Goal: Task Accomplishment & Management: Complete application form

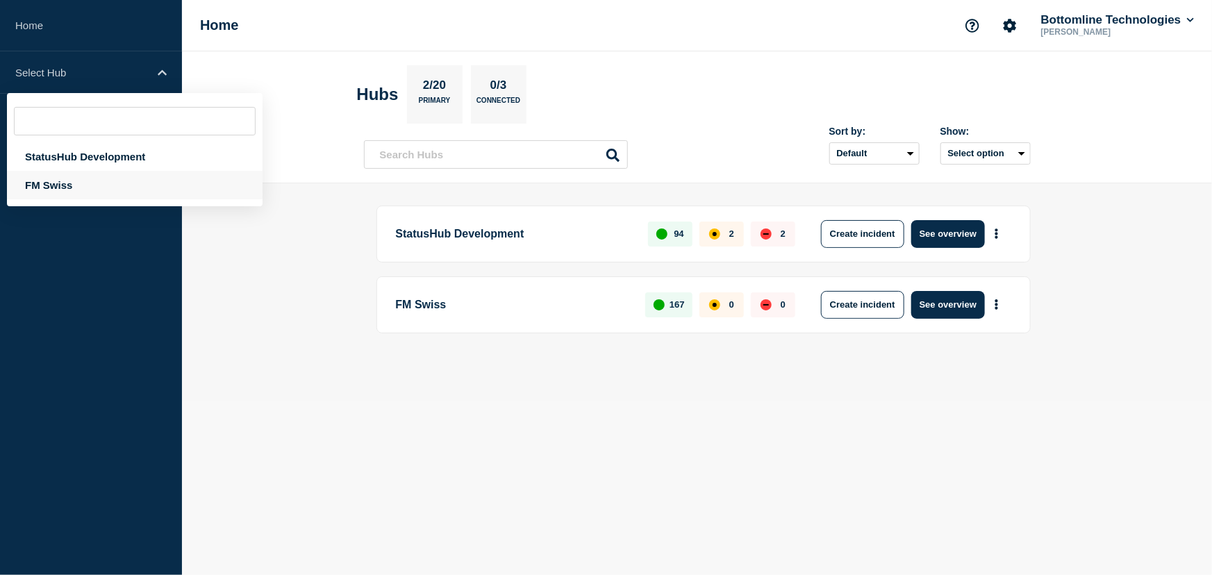
click at [49, 187] on div "FM Swiss" at bounding box center [135, 185] width 256 height 28
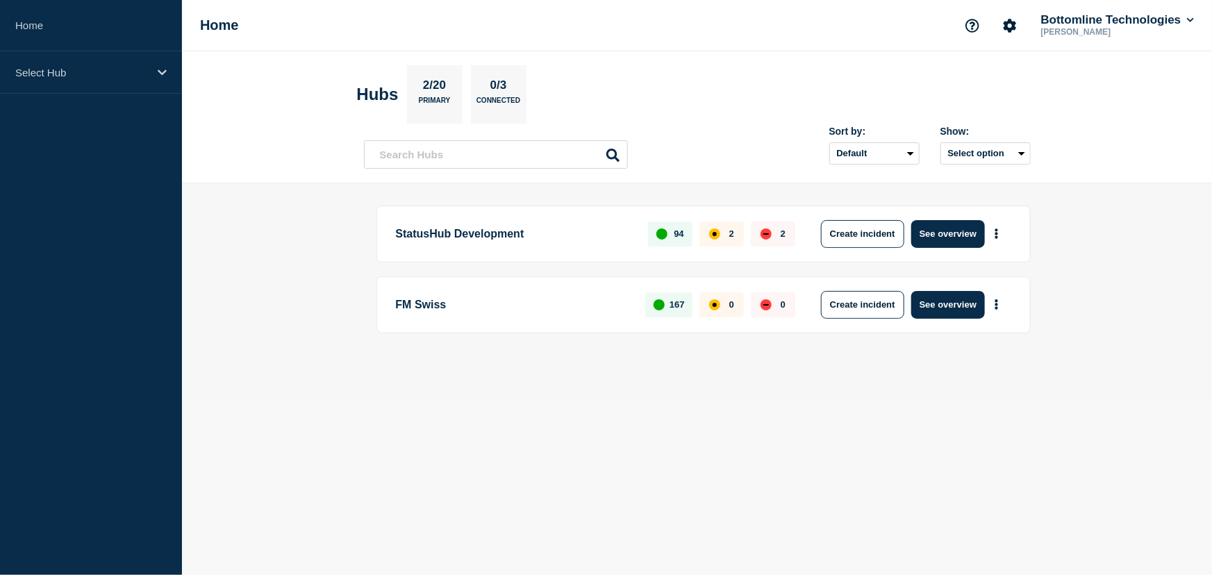
click at [420, 297] on p "FM Swiss" at bounding box center [513, 305] width 234 height 28
click at [35, 64] on div "Select Hub" at bounding box center [91, 72] width 182 height 42
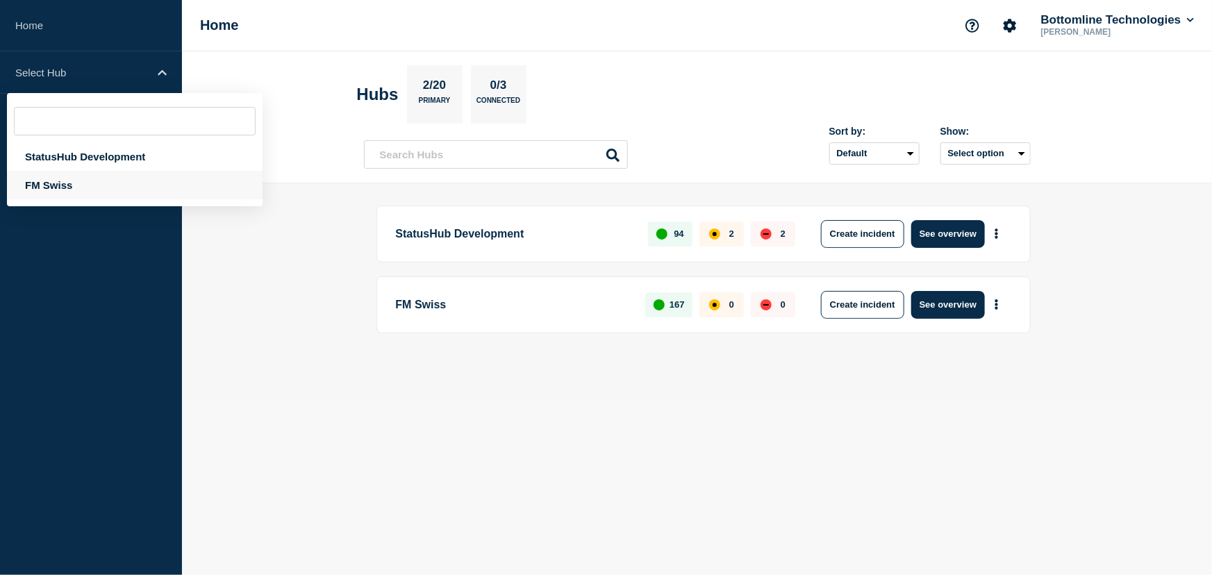
click at [65, 181] on div "FM Swiss" at bounding box center [135, 185] width 256 height 28
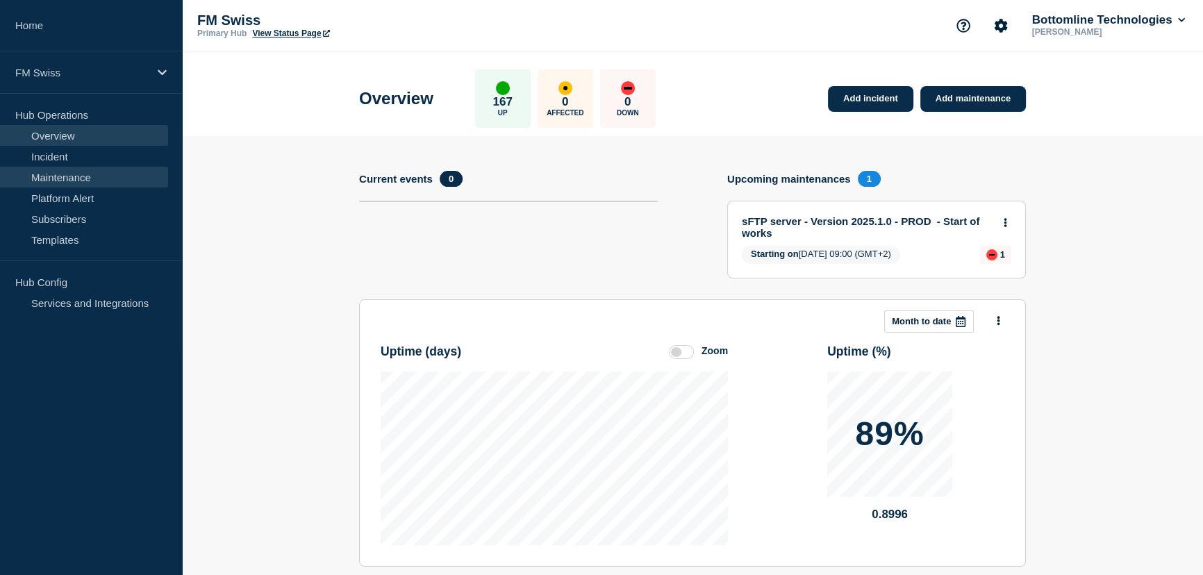
click at [70, 176] on link "Maintenance" at bounding box center [84, 177] width 168 height 21
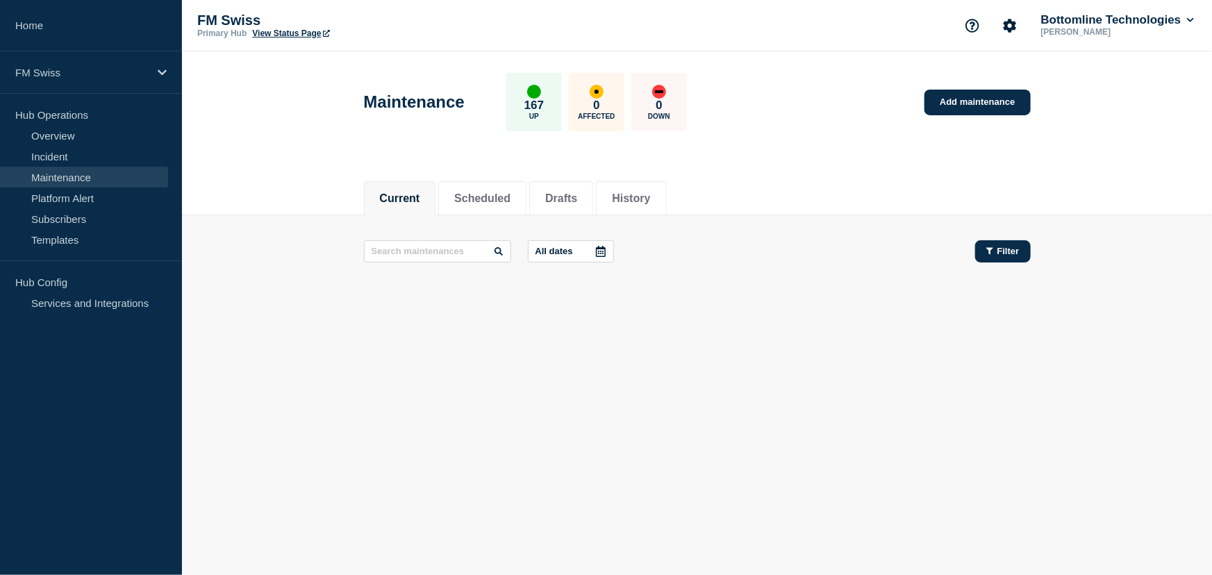
click at [1004, 246] on span "Filter" at bounding box center [1008, 251] width 22 height 10
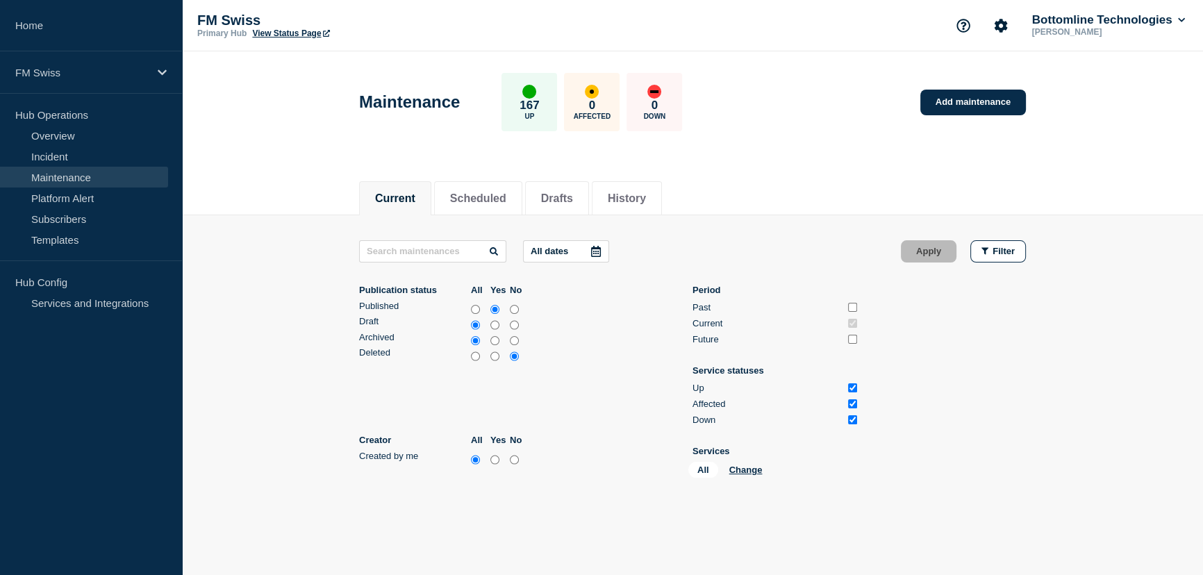
click at [476, 308] on input "all" at bounding box center [475, 310] width 9 height 14
radio input "true"
click at [854, 308] on input "Past" at bounding box center [852, 307] width 9 height 9
checkbox input "true"
click at [852, 340] on input "Future" at bounding box center [852, 339] width 9 height 9
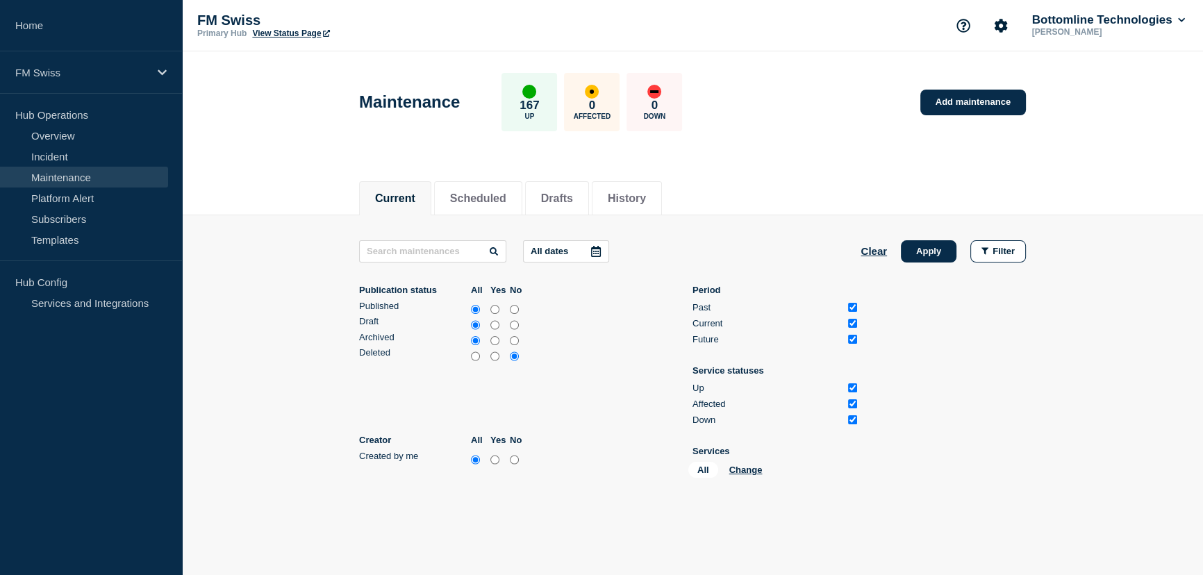
click at [850, 337] on input "Future" at bounding box center [852, 339] width 9 height 9
checkbox input "false"
click at [410, 254] on input "text" at bounding box center [432, 251] width 147 height 22
paste input "Security patch"
type input "Security patch"
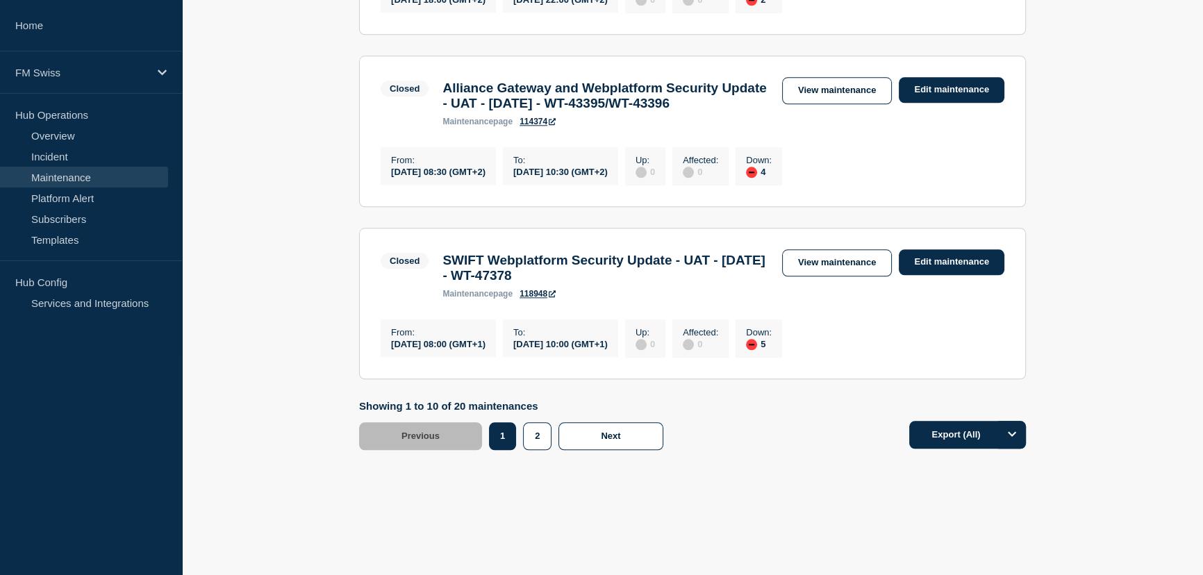
scroll to position [1955, 0]
click at [533, 436] on button "2" at bounding box center [537, 436] width 28 height 28
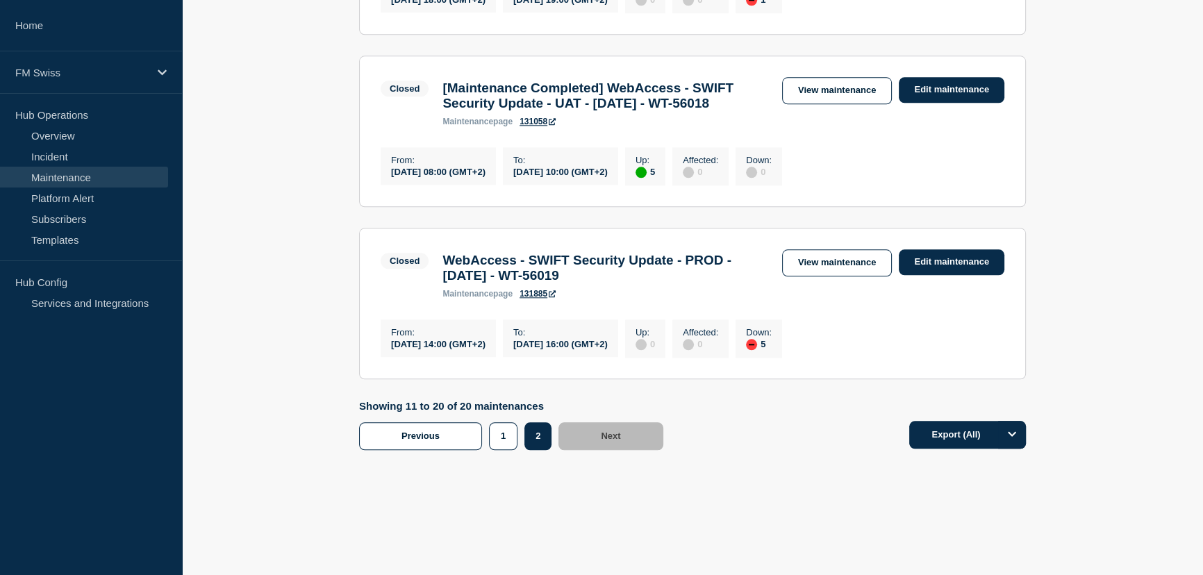
scroll to position [1992, 0]
click at [500, 438] on button "1" at bounding box center [503, 436] width 28 height 28
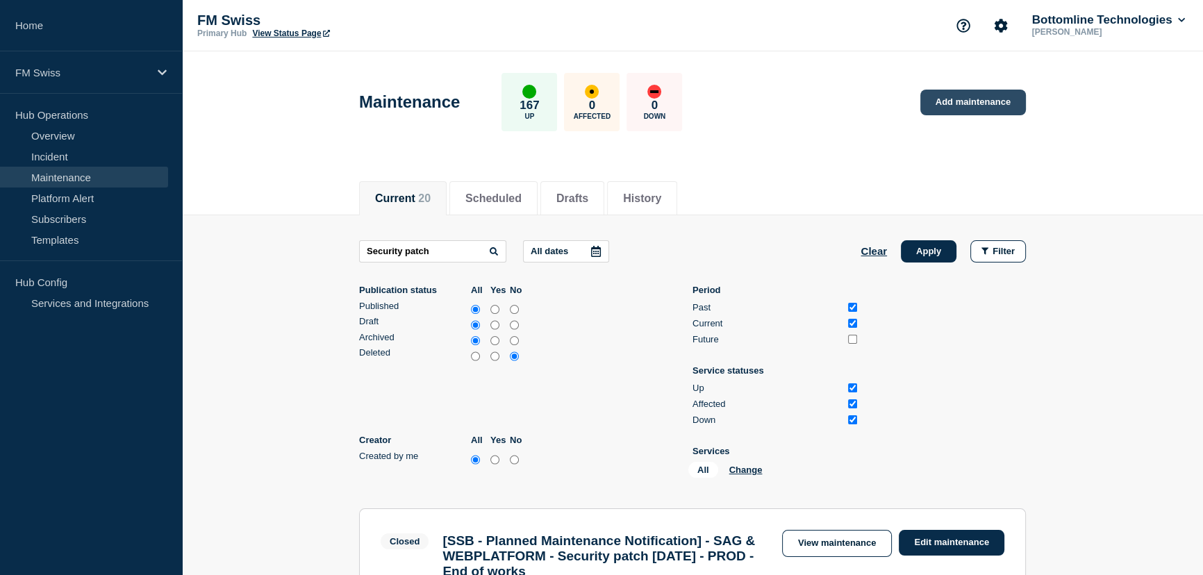
click at [1002, 98] on link "Add maintenance" at bounding box center [973, 103] width 106 height 26
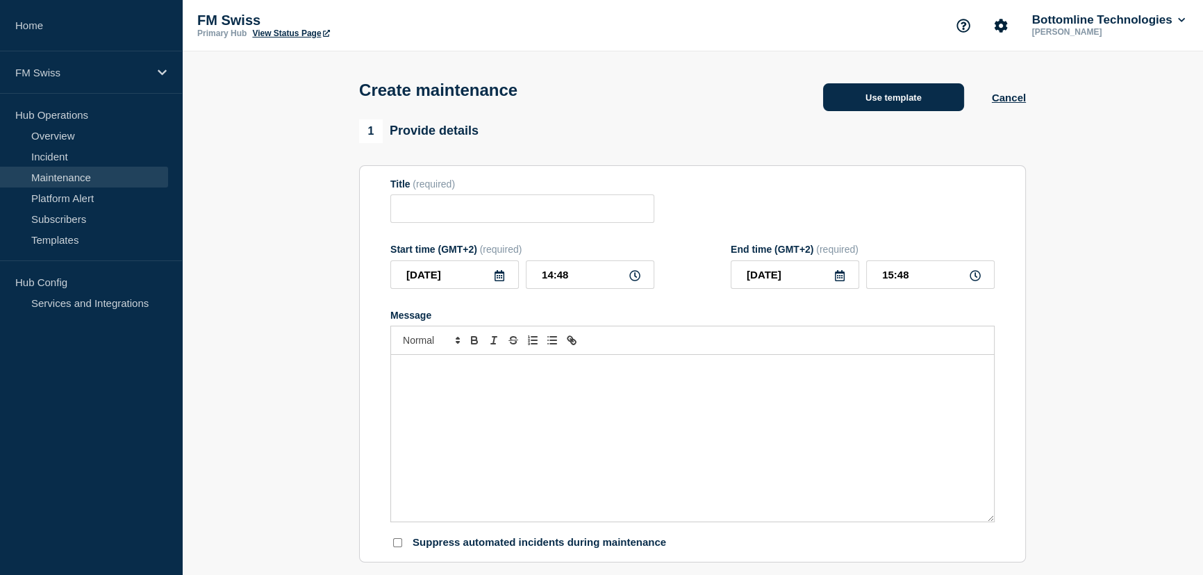
click at [915, 104] on button "Use template" at bounding box center [893, 97] width 141 height 28
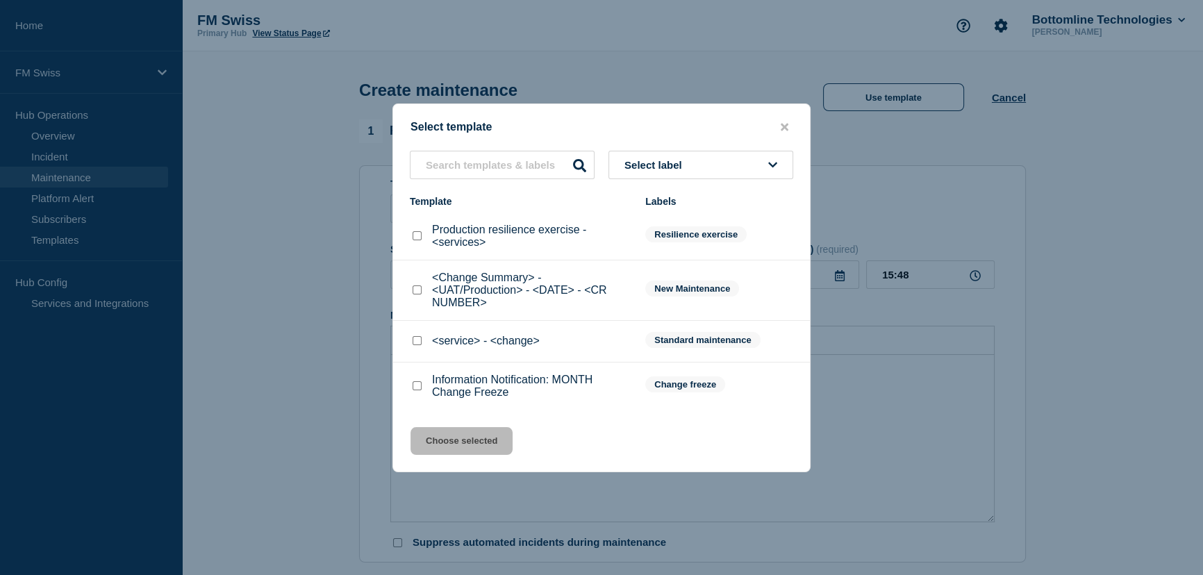
click at [414, 338] on div at bounding box center [417, 341] width 14 height 14
click at [415, 340] on input "<service> - <change> checkbox" at bounding box center [416, 340] width 9 height 9
checkbox input "true"
click at [458, 441] on button "Choose selected" at bounding box center [461, 441] width 102 height 28
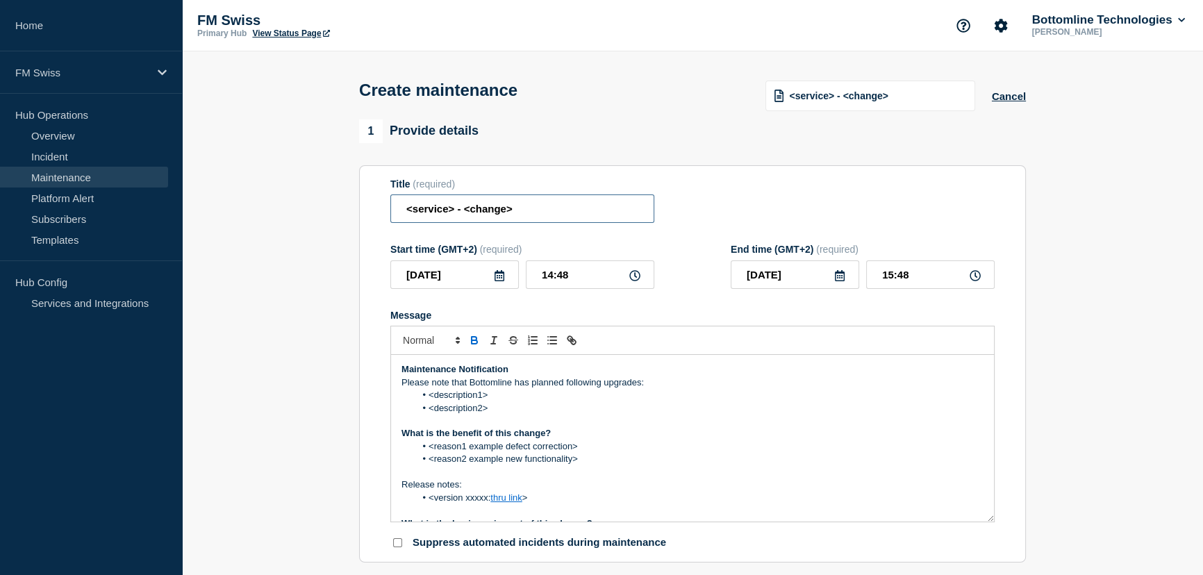
click at [462, 215] on input "<service> - <change>" at bounding box center [522, 208] width 264 height 28
paste input "SAG & Web Platform - Swift Security patch [DATE] - Prod - End of works"
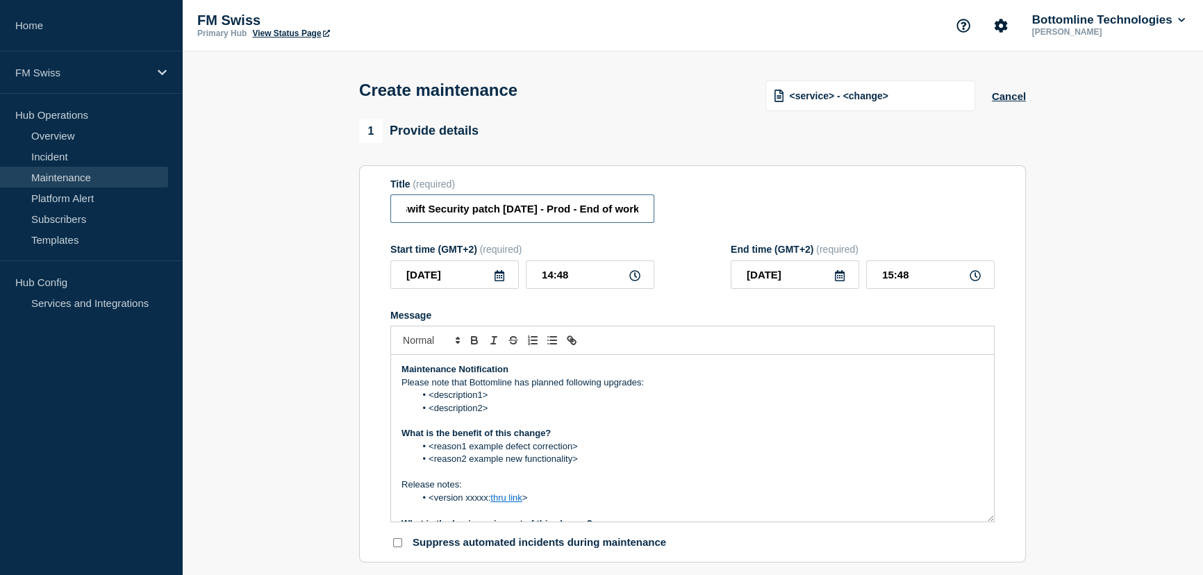
click at [518, 212] on input "SAG & Web Platform - Swift Security patch [DATE] - Prod - End of works" at bounding box center [522, 208] width 264 height 28
click at [535, 210] on input "SAG & Web Platform - Swift Security patch [DATE] - Prod - End of works" at bounding box center [522, 208] width 264 height 28
click at [575, 221] on input "SAG & Web Platform - Swift Security patch [DATE] - Prod - End of works" at bounding box center [522, 208] width 264 height 28
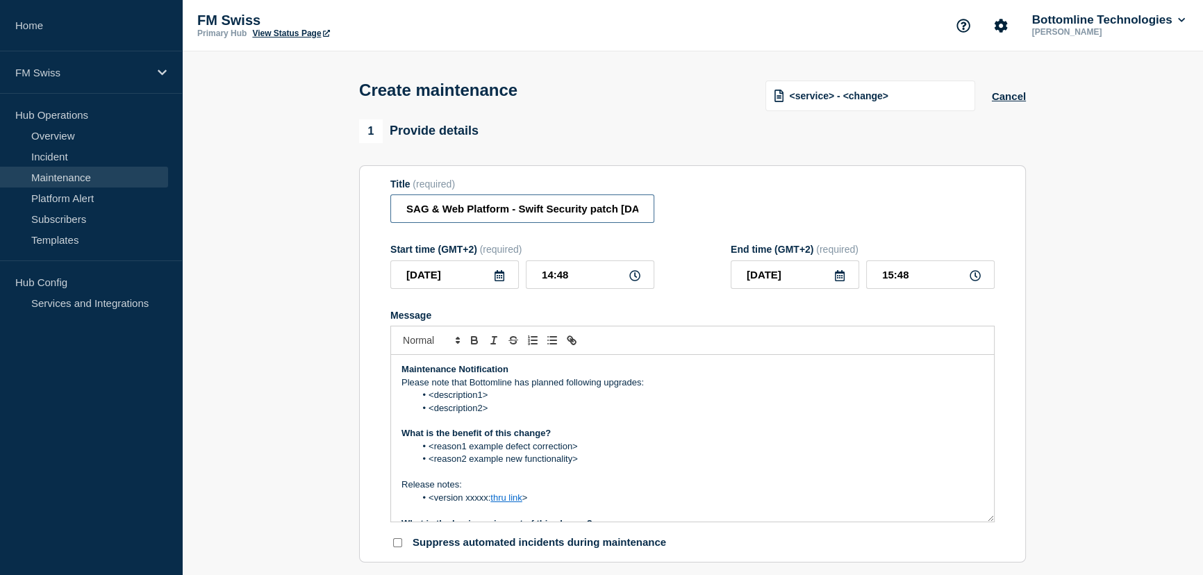
scroll to position [0, 118]
click at [541, 212] on input "SAG & Web Platform - Swift Security patch [DATE] - Prod - End of works" at bounding box center [522, 208] width 264 height 28
drag, startPoint x: 529, startPoint y: 212, endPoint x: 684, endPoint y: 224, distance: 155.3
click at [683, 224] on div "Title (required) SAG & Web Platform - Swift Security patch [DATE] - Prod - End …" at bounding box center [692, 200] width 604 height 45
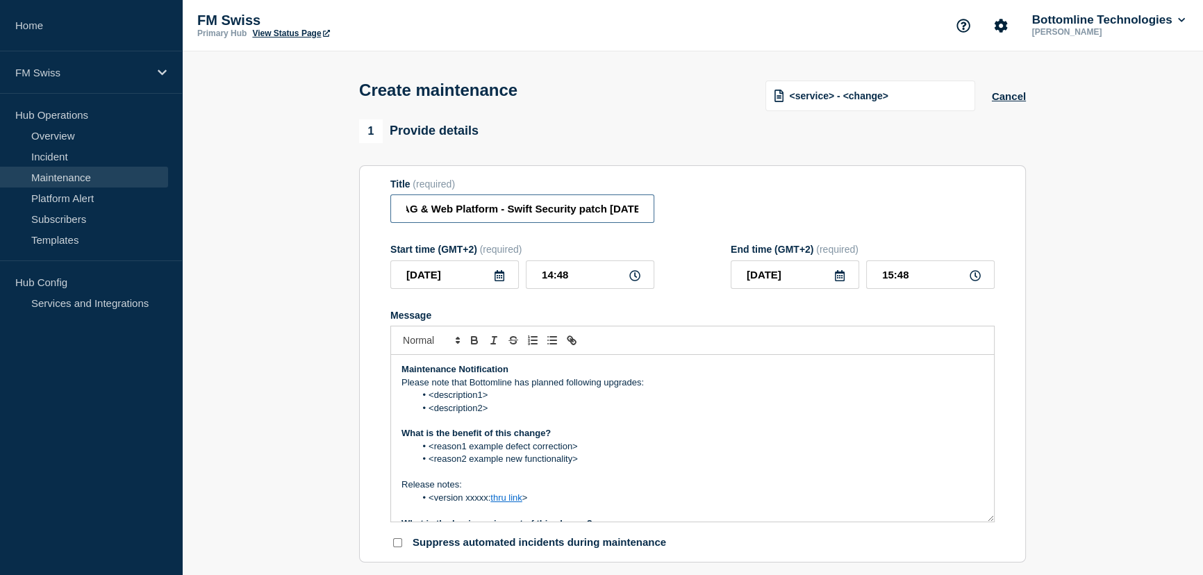
type input "SAG & Web Platform - Swift Security patch [DATE]"
click at [500, 281] on icon at bounding box center [499, 275] width 11 height 11
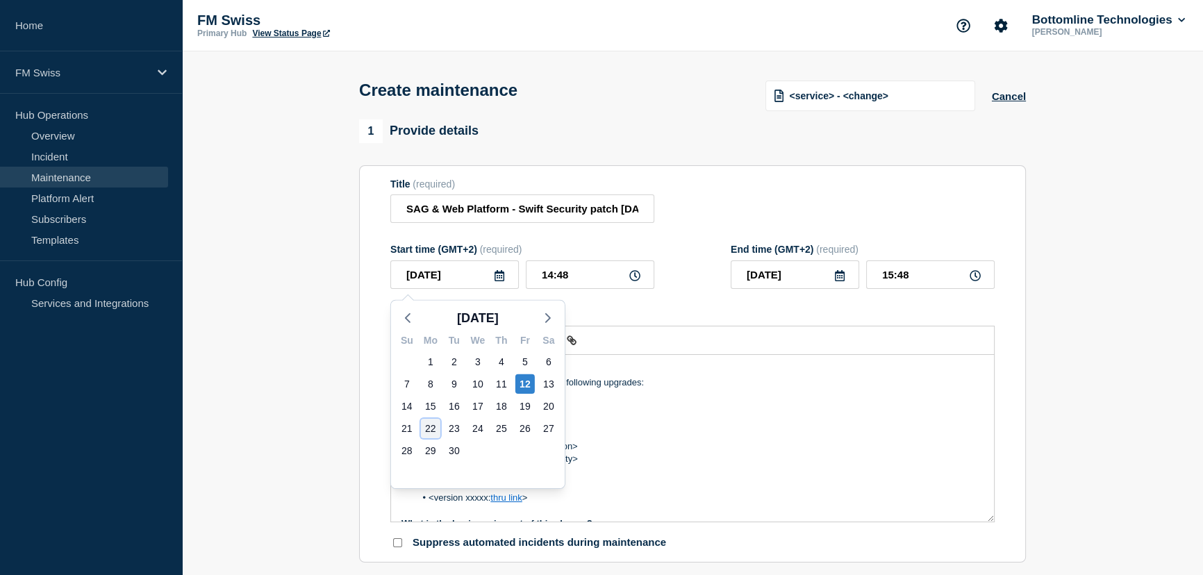
click at [431, 426] on div "22" at bounding box center [430, 428] width 19 height 19
type input "[DATE]"
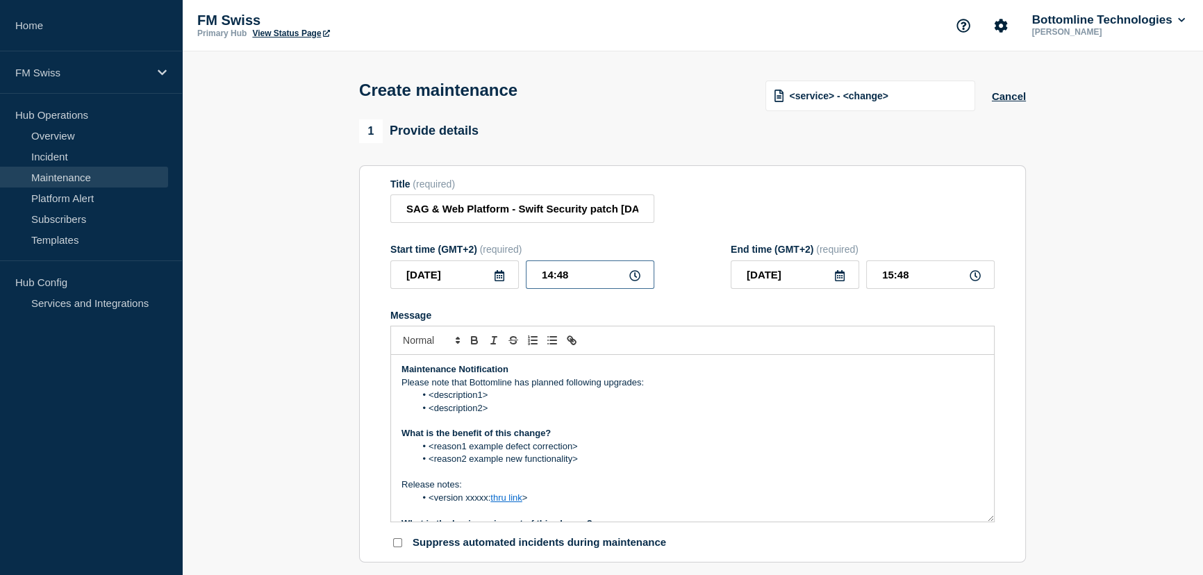
click at [548, 278] on input "14:48" at bounding box center [590, 274] width 128 height 28
type input "09:48"
type input "10:48"
type input "09:08"
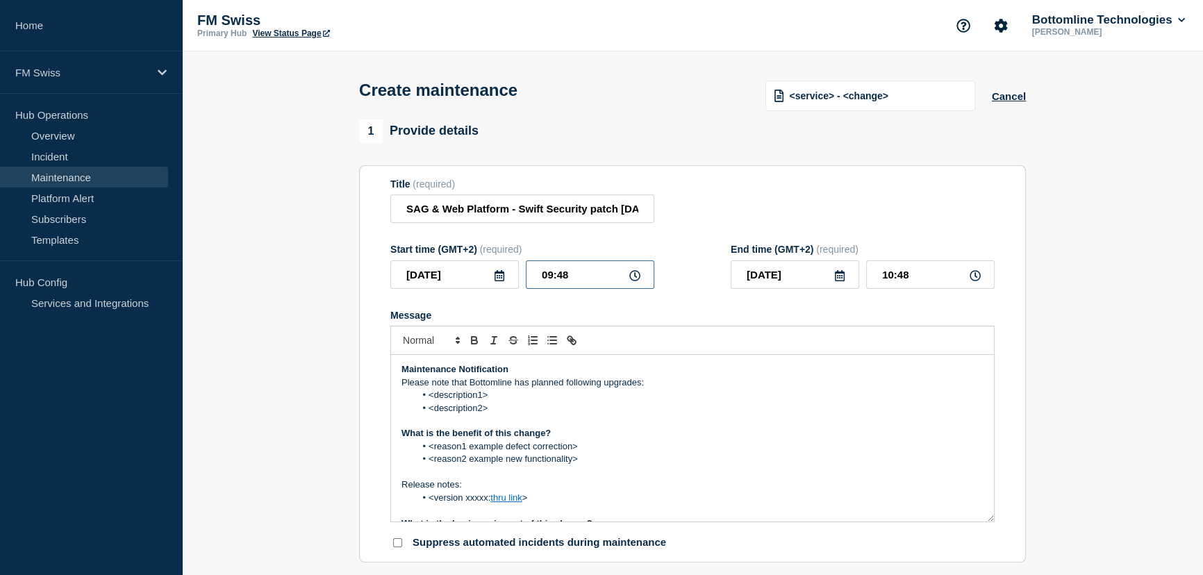
type input "10:08"
type input "09:00"
click at [889, 277] on input "10:00" at bounding box center [930, 274] width 128 height 28
type input "18:00"
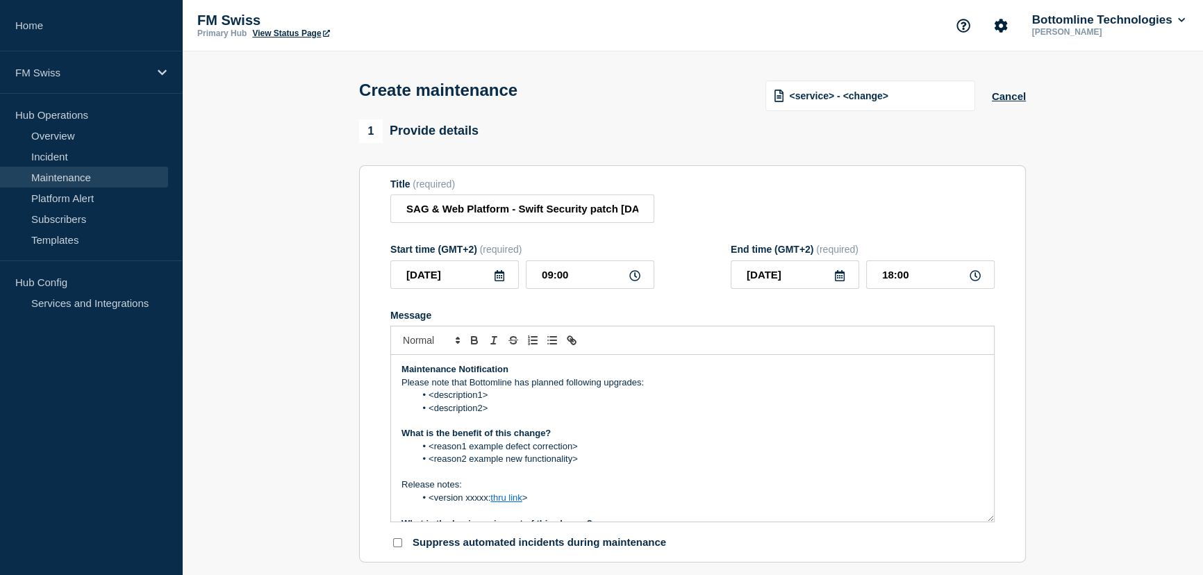
click at [627, 401] on li "<description1>" at bounding box center [699, 395] width 569 height 12
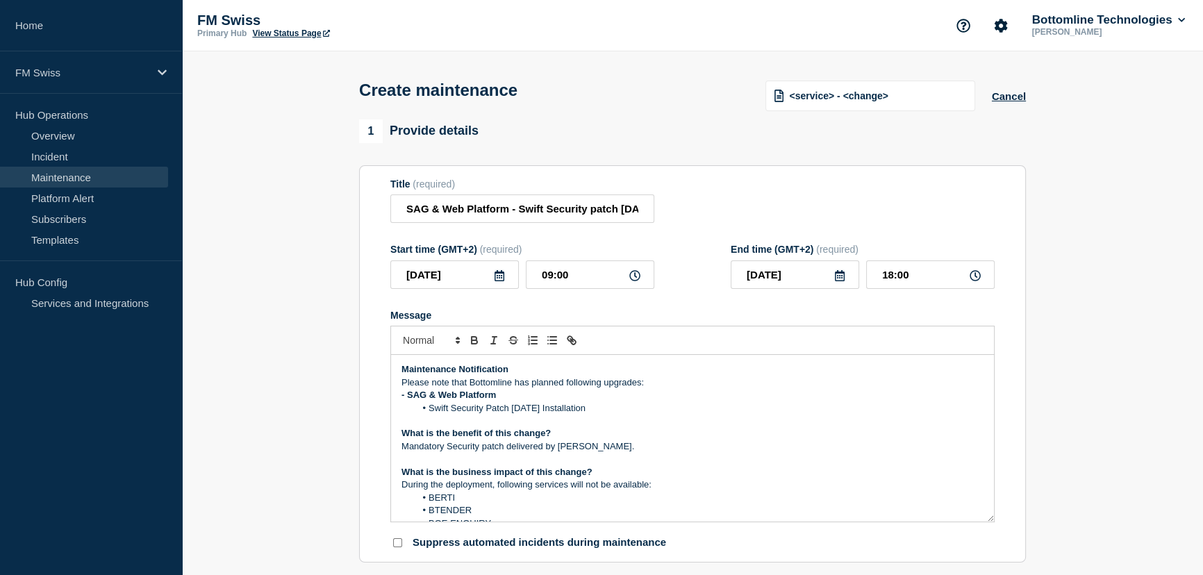
click at [533, 411] on li "Swift Security Patch [DATE] Installation" at bounding box center [699, 408] width 569 height 12
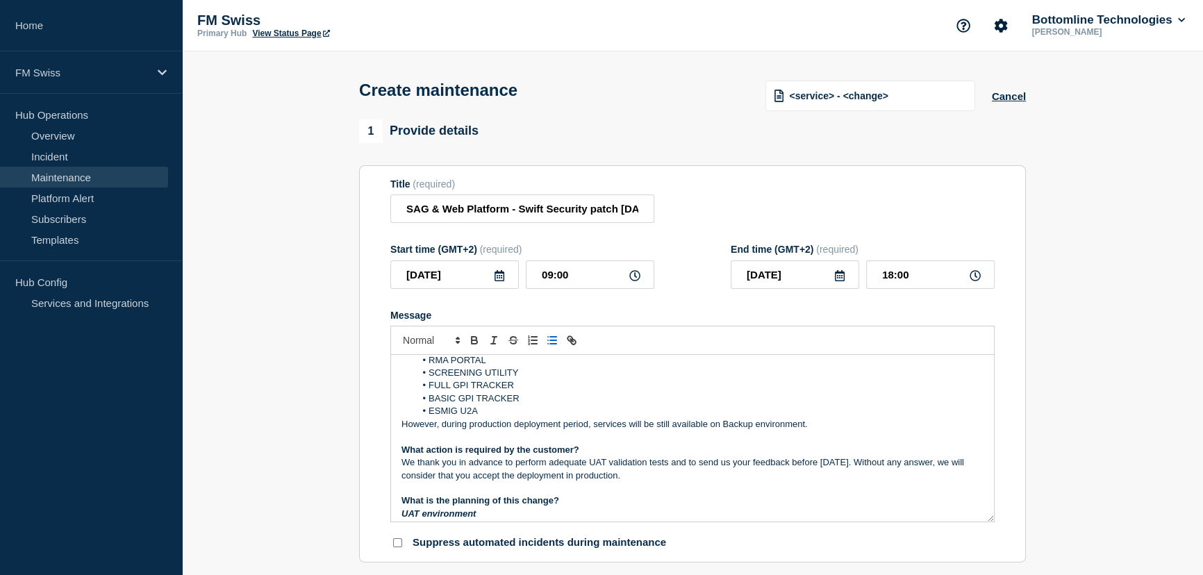
scroll to position [252, 0]
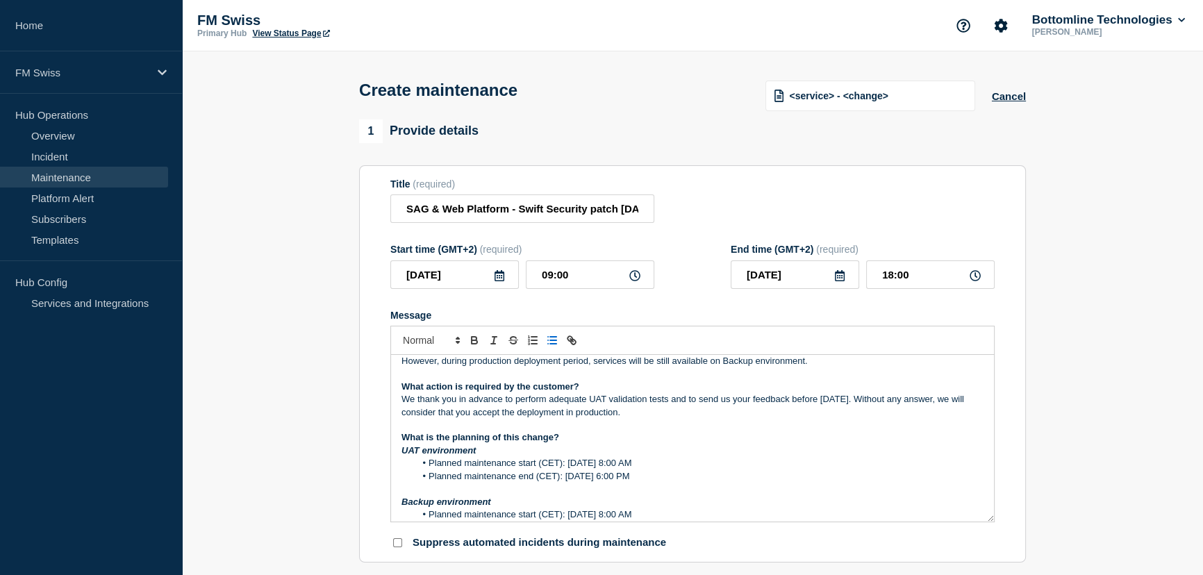
click at [821, 405] on p "We thank you in advance to perform adequate UAT validation tests and to send us…" at bounding box center [692, 406] width 582 height 26
click at [582, 468] on li "Planned maintenance start (CET): [DATE] 8:00 AM" at bounding box center [699, 463] width 569 height 12
click at [626, 469] on li "Planned maintenance start (CET): [DATE] 8:00 AM" at bounding box center [699, 463] width 569 height 12
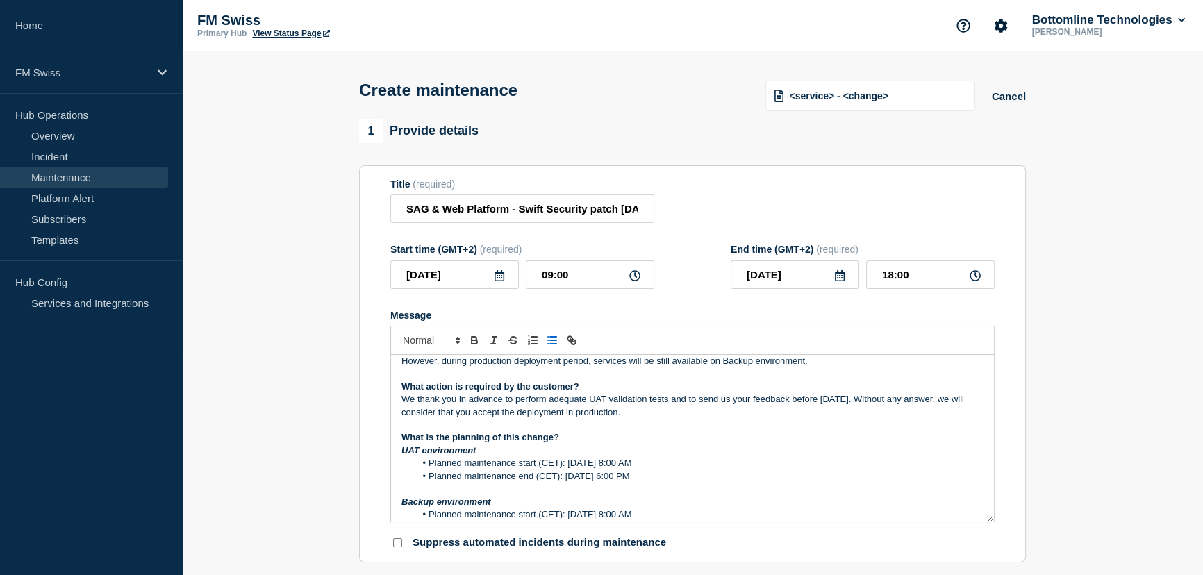
click at [687, 465] on li "Planned maintenance start (CET): [DATE] 8:00 AM" at bounding box center [699, 463] width 569 height 12
click at [701, 467] on li "Planned maintenance start (CET): [DATE] 8:00 AM" at bounding box center [699, 463] width 569 height 12
click at [550, 273] on input "09:00" at bounding box center [590, 274] width 128 height 28
type input "08:00"
type input "17:00"
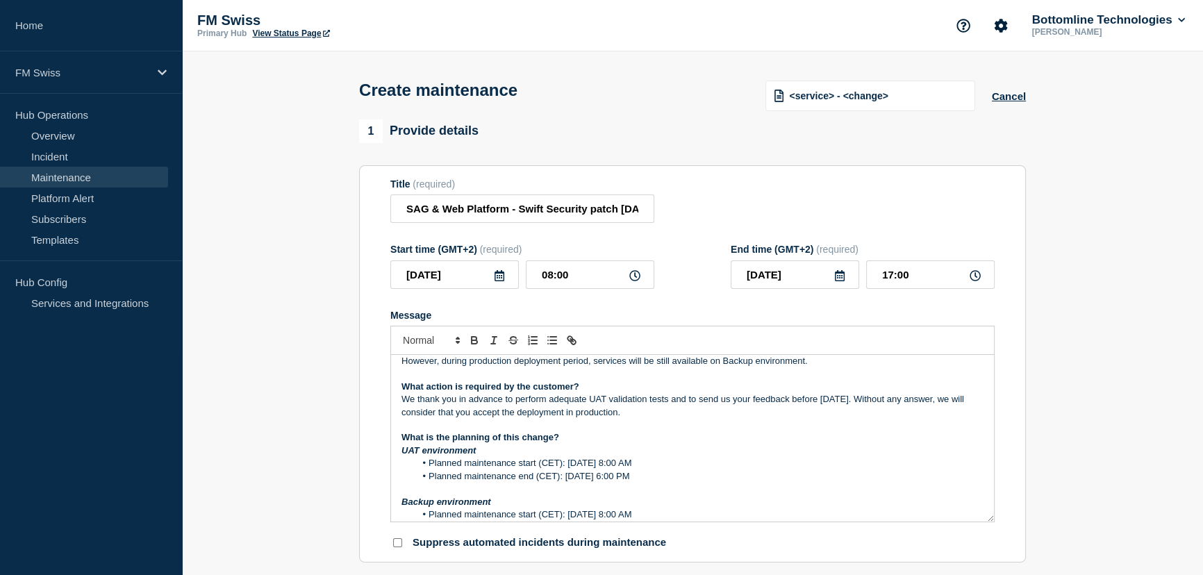
click at [758, 475] on li "Planned maintenance end (CET): [DATE] 6:00 PM" at bounding box center [699, 476] width 569 height 12
drag, startPoint x: 569, startPoint y: 469, endPoint x: 773, endPoint y: 465, distance: 203.5
click at [773, 465] on li "Planned maintenance start (CET): [DATE] 8:00 AM" at bounding box center [699, 463] width 569 height 12
copy li "[DATE] 8:00 AM"
drag, startPoint x: 565, startPoint y: 481, endPoint x: 760, endPoint y: 481, distance: 195.1
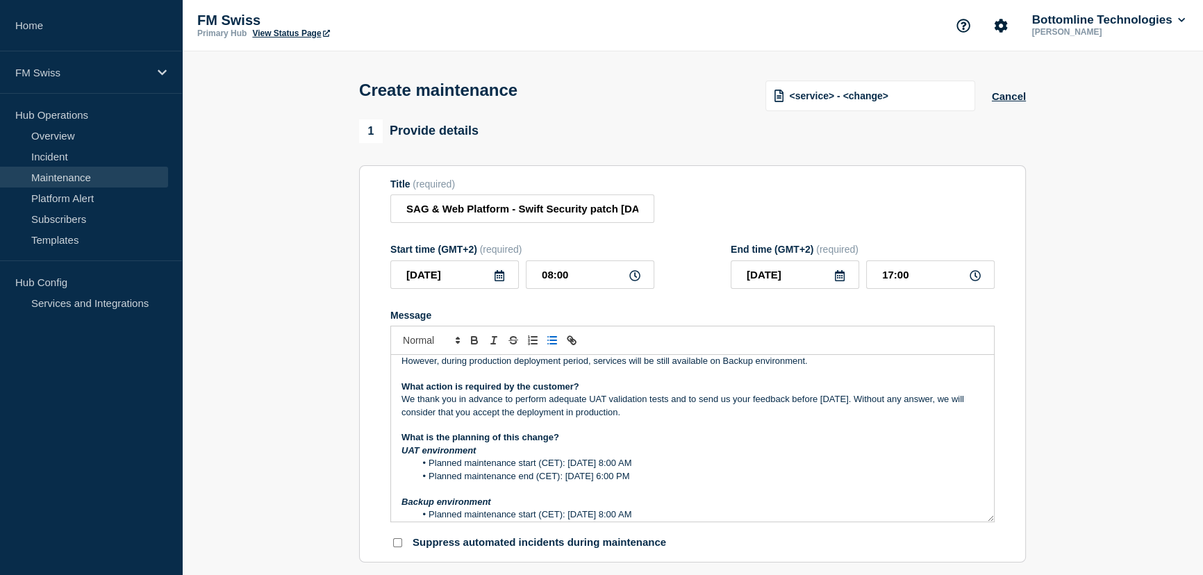
click at [760, 481] on li "Planned maintenance end (CET): [DATE] 6:00 PM" at bounding box center [699, 476] width 569 height 12
click at [705, 465] on li "Planned maintenance start (CET): [DATE] 8:00 AM" at bounding box center [699, 463] width 569 height 12
drag, startPoint x: 565, startPoint y: 468, endPoint x: 617, endPoint y: 469, distance: 52.1
click at [617, 469] on li "Planned maintenance start (CET): [DATE] 8:00 AM" at bounding box center [699, 463] width 569 height 12
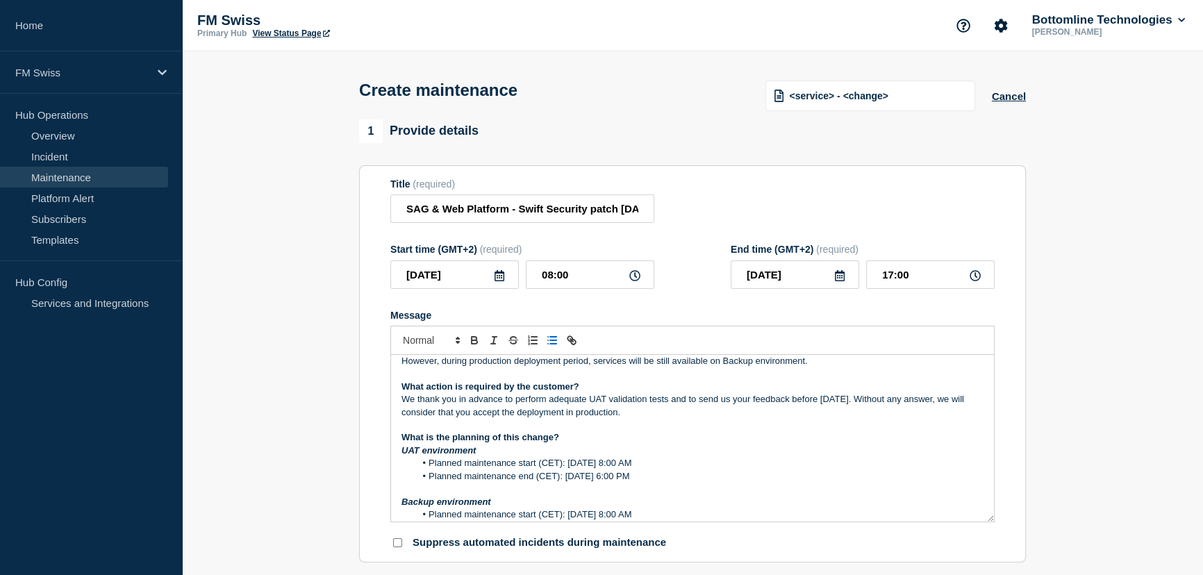
drag, startPoint x: 567, startPoint y: 469, endPoint x: 688, endPoint y: 469, distance: 120.8
click at [688, 469] on li "Planned maintenance start (CET): [DATE] 8:00 AM" at bounding box center [699, 463] width 569 height 12
copy li "[DATE]"
drag, startPoint x: 565, startPoint y: 478, endPoint x: 678, endPoint y: 481, distance: 113.2
click at [678, 481] on li "Planned maintenance end (CET): [DATE] 6:00 PM" at bounding box center [699, 476] width 569 height 12
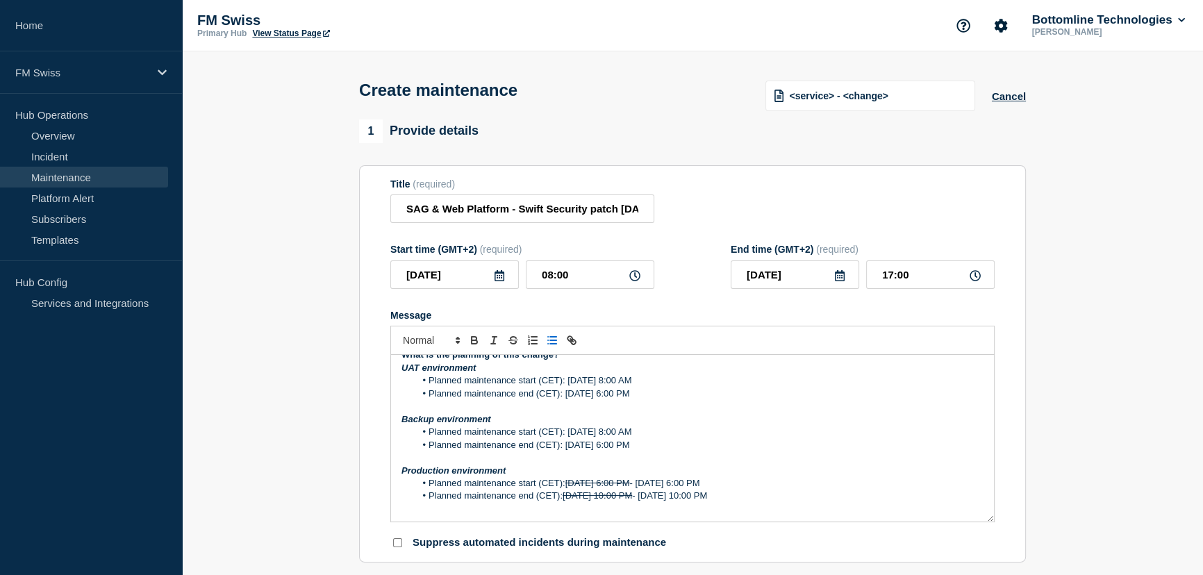
scroll to position [315, 0]
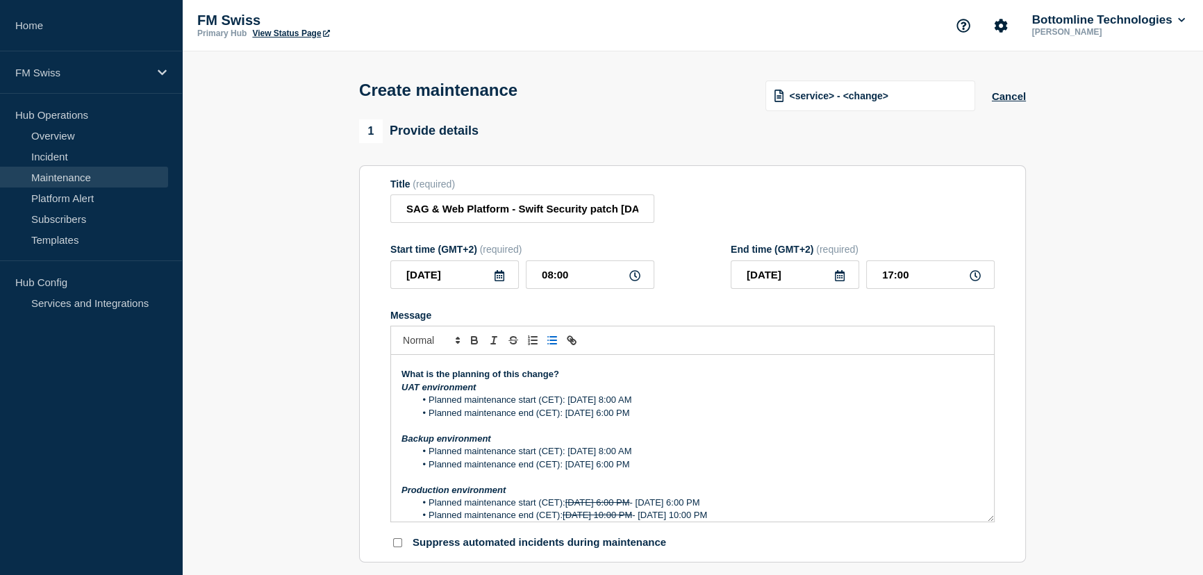
drag, startPoint x: 569, startPoint y: 453, endPoint x: 654, endPoint y: 456, distance: 85.5
click at [654, 456] on li "Planned maintenance start (CET): [DATE] 8:00 AM" at bounding box center [699, 451] width 569 height 12
click at [606, 451] on li "Planned maintenance start (CET): [DATE] 8:00 AM" at bounding box center [699, 451] width 569 height 12
drag, startPoint x: 567, startPoint y: 458, endPoint x: 687, endPoint y: 455, distance: 119.5
click at [687, 455] on li "Planned maintenance start (CET): [DATE] 8:00 AM" at bounding box center [699, 451] width 569 height 12
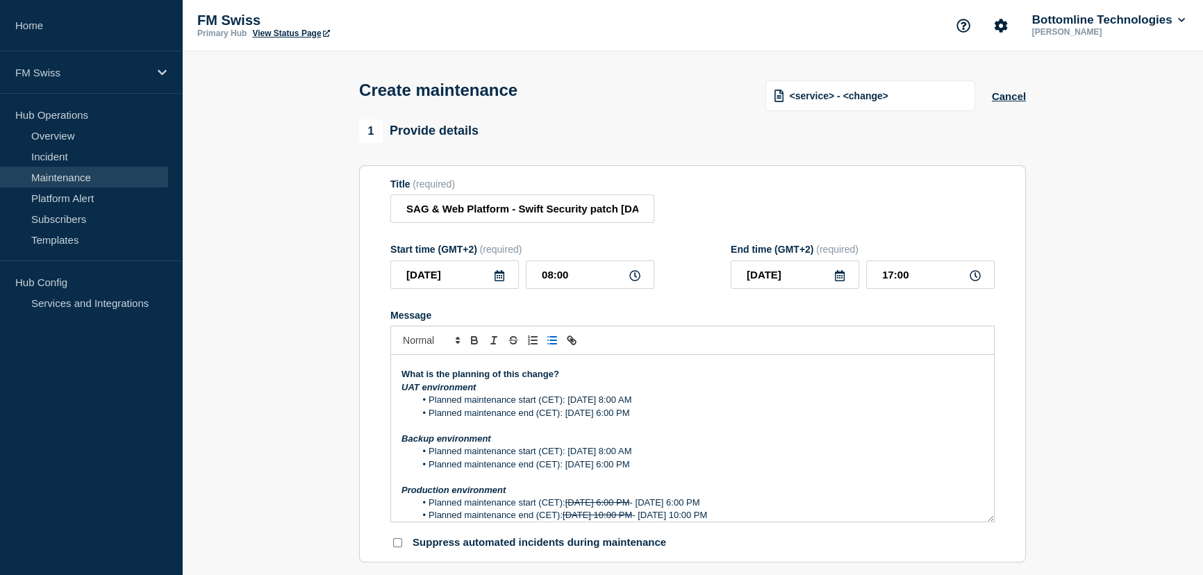
copy li "[DATE]"
drag, startPoint x: 566, startPoint y: 469, endPoint x: 652, endPoint y: 470, distance: 86.1
click at [652, 470] on li "Planned maintenance end (CET): [DATE] 6:00 PM" at bounding box center [699, 464] width 569 height 12
click at [855, 451] on li "Planned maintenance start (CET): [DATE] 8:00 AM" at bounding box center [699, 451] width 569 height 12
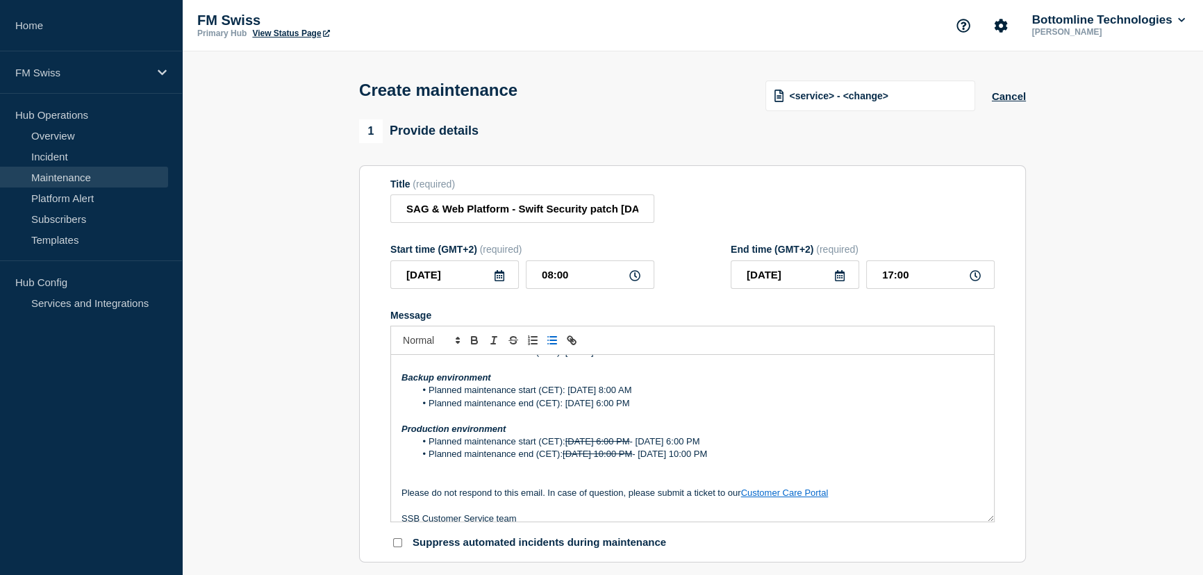
scroll to position [378, 0]
drag, startPoint x: 566, startPoint y: 442, endPoint x: 805, endPoint y: 444, distance: 238.9
click at [805, 444] on li "Planned maintenance start (CET): [DATE] 6:00 PM - [DATE] 6:00 PM" at bounding box center [699, 439] width 569 height 12
click at [606, 445] on li "Planned maintenance start (CET): [DATE] 6:00 PM" at bounding box center [699, 439] width 569 height 12
click at [645, 441] on li "Planned maintenance start (CET): [DATE] 6:00 PM" at bounding box center [699, 439] width 569 height 12
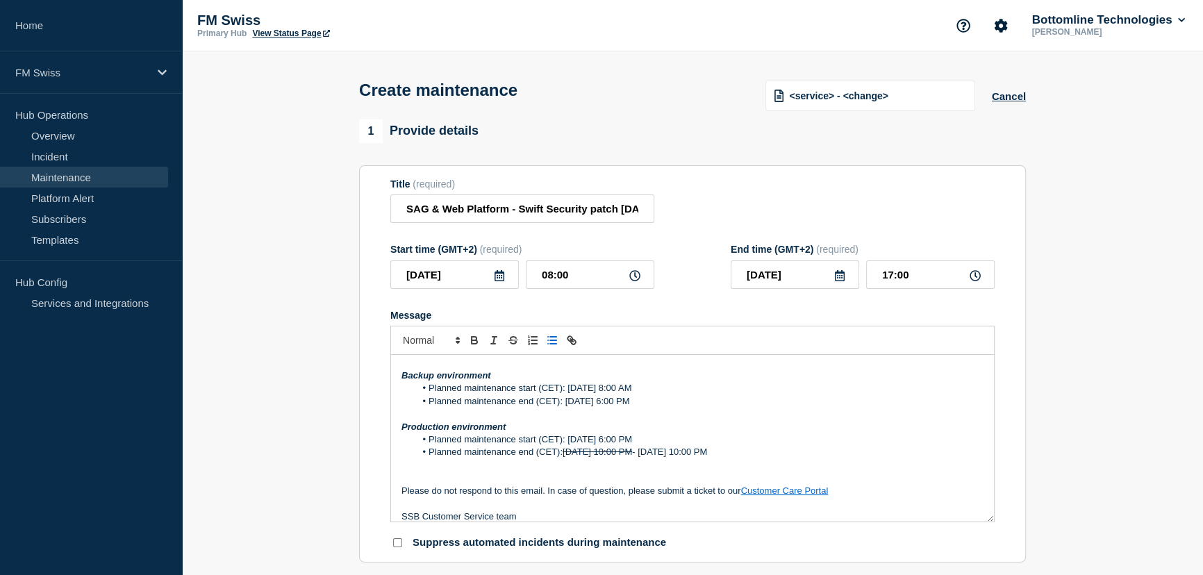
click at [645, 441] on li "Planned maintenance start (CET): [DATE] 6:00 PM" at bounding box center [699, 439] width 569 height 12
drag, startPoint x: 671, startPoint y: 442, endPoint x: 569, endPoint y: 447, distance: 101.5
click at [569, 446] on li "Planned maintenance start (CET): [DATE] 6:00 PM" at bounding box center [699, 439] width 569 height 12
copy li "[DATE]"
drag, startPoint x: 806, startPoint y: 457, endPoint x: 567, endPoint y: 456, distance: 238.2
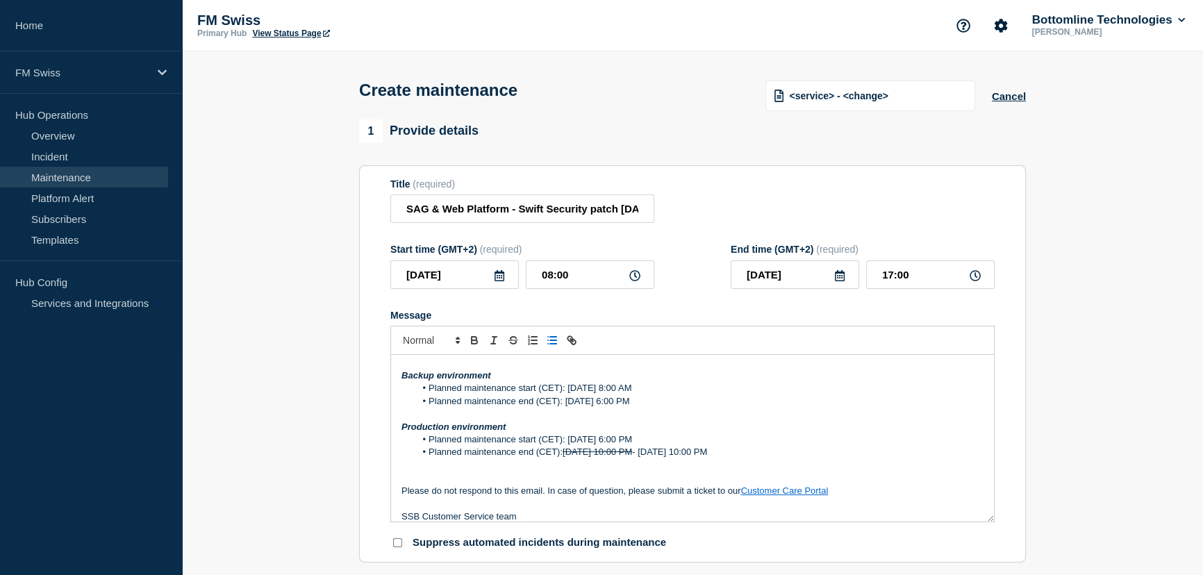
click at [567, 456] on li "Planned maintenance end (CET): [DATE] 10:00 PM - [DATE] 10:00 PM" at bounding box center [699, 452] width 569 height 12
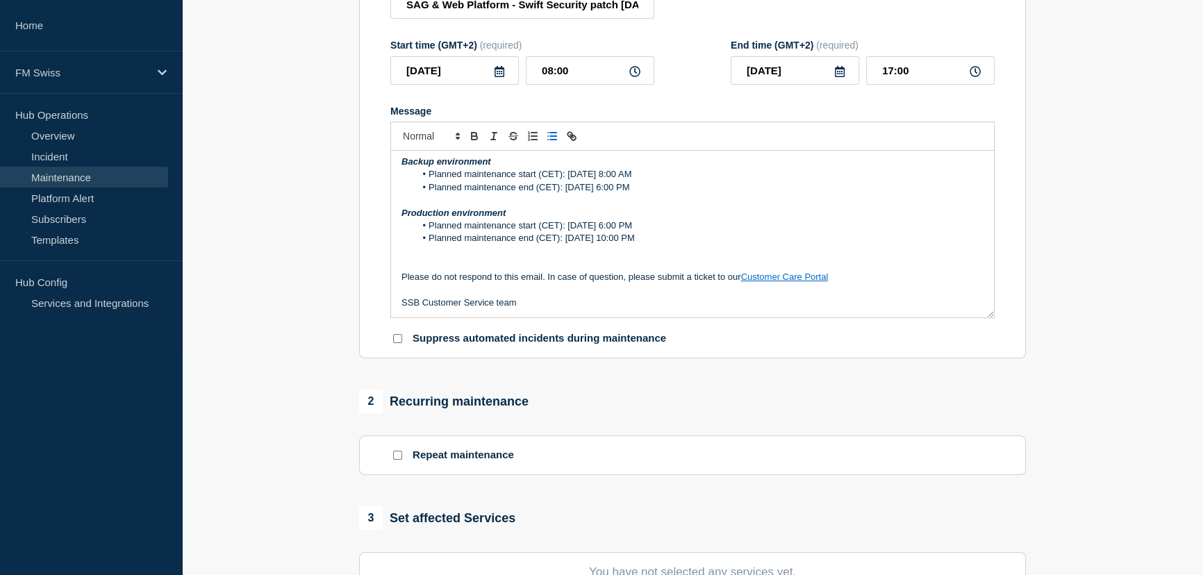
scroll to position [252, 0]
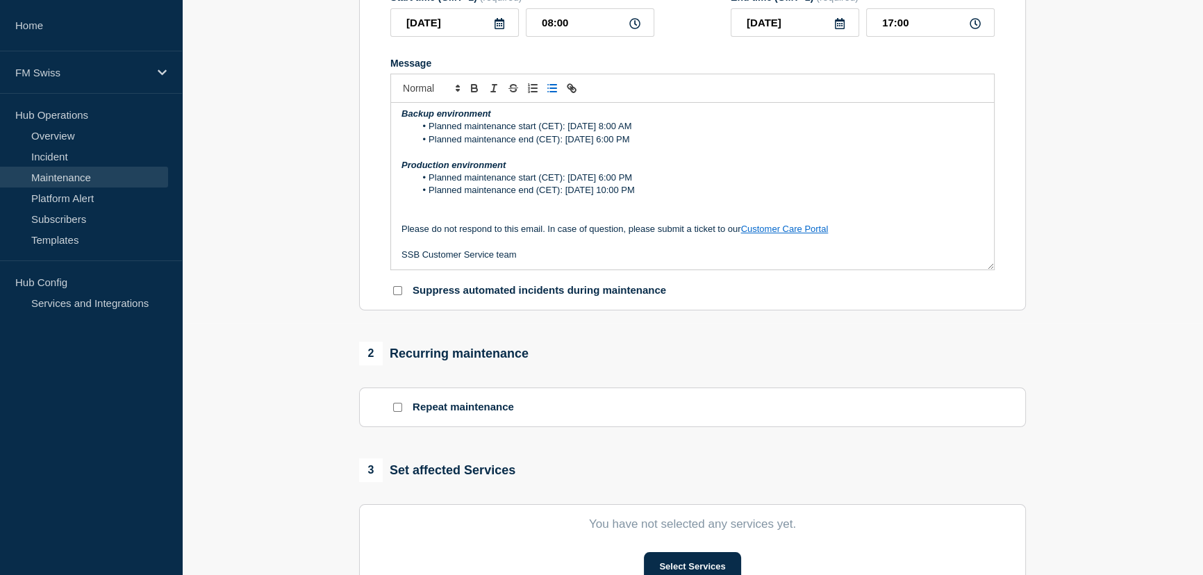
click at [415, 207] on p "Message" at bounding box center [692, 203] width 582 height 12
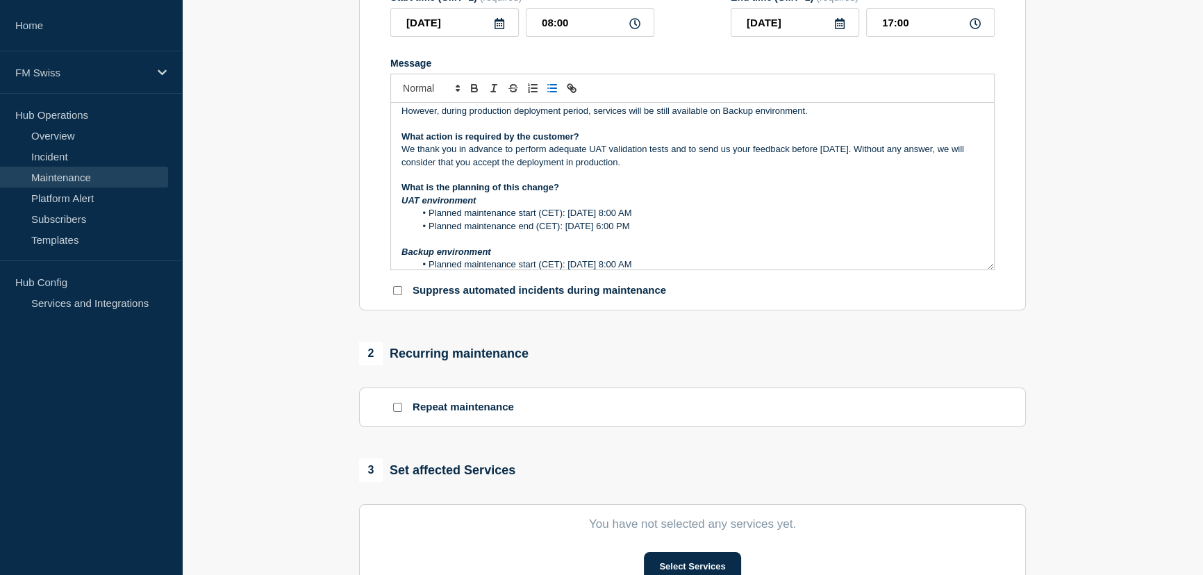
scroll to position [249, 0]
click at [827, 153] on p "We thank you in advance to perform adequate UAT validation tests and to send us…" at bounding box center [692, 157] width 582 height 26
click at [843, 154] on p "We thank you in advance to perform adequate UAT validation tests and to send us…" at bounding box center [692, 157] width 582 height 26
click at [883, 150] on p "We thank you in advance to perform adequate UAT validation tests and to send us…" at bounding box center [692, 157] width 582 height 26
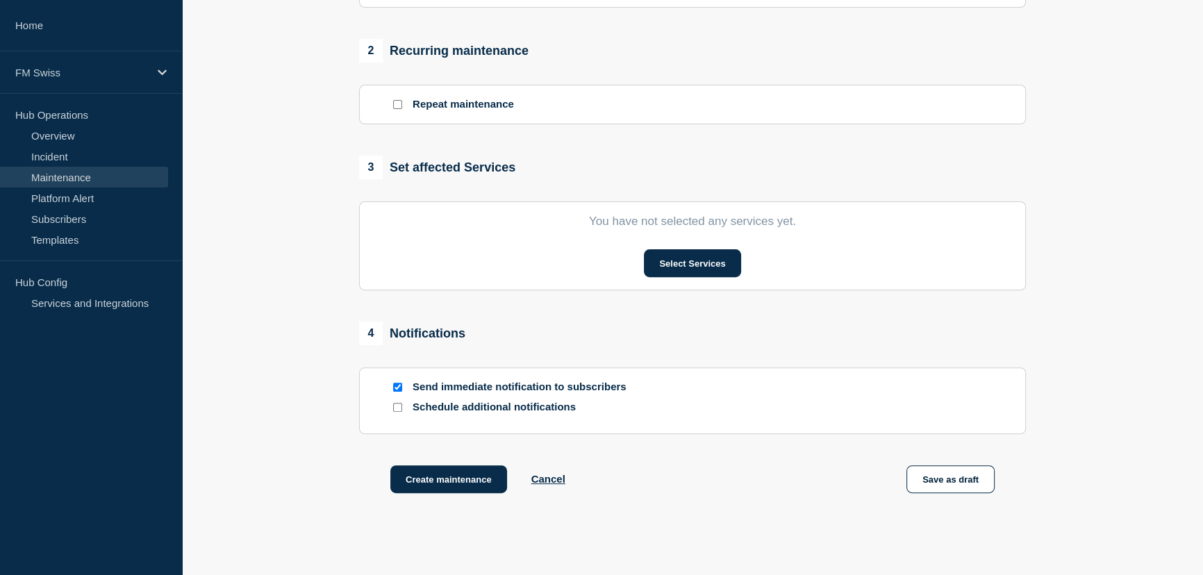
scroll to position [568, 0]
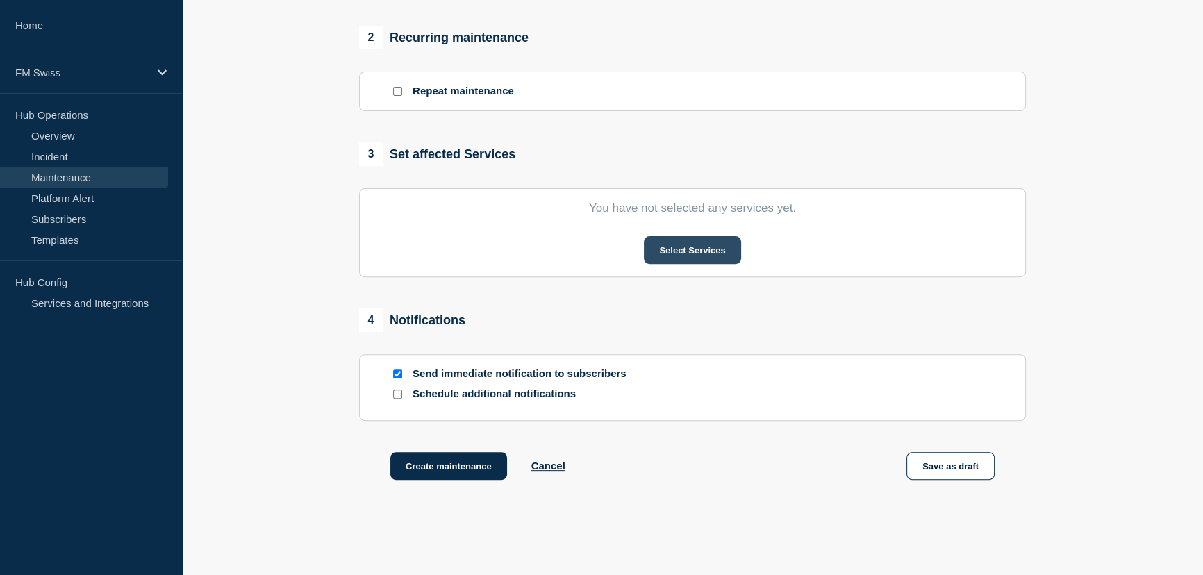
click at [663, 255] on button "Select Services" at bounding box center [692, 250] width 97 height 28
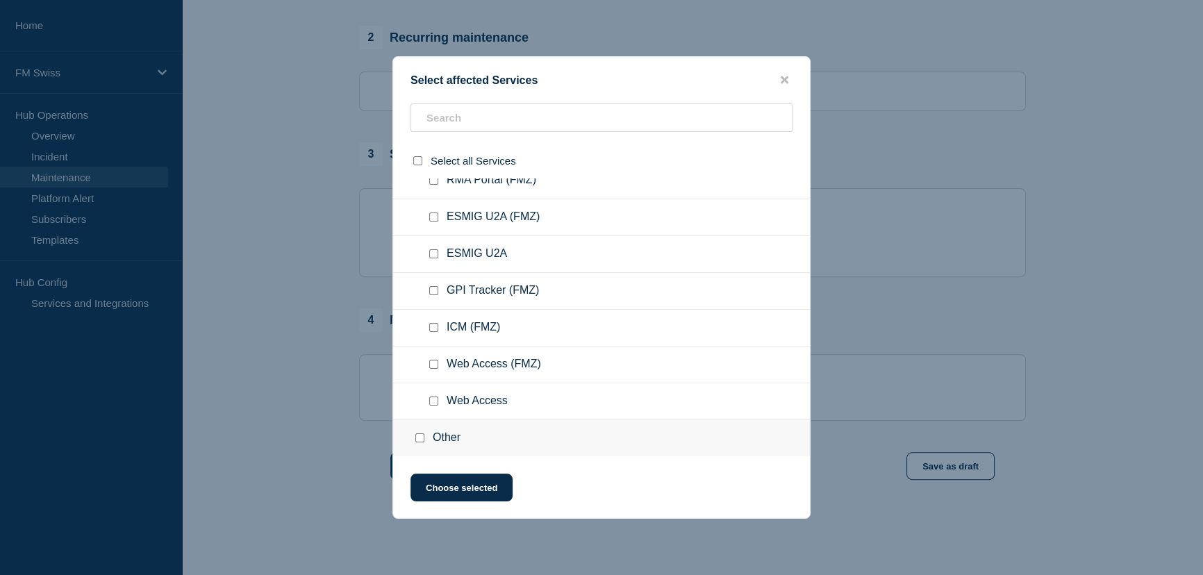
scroll to position [6060, 0]
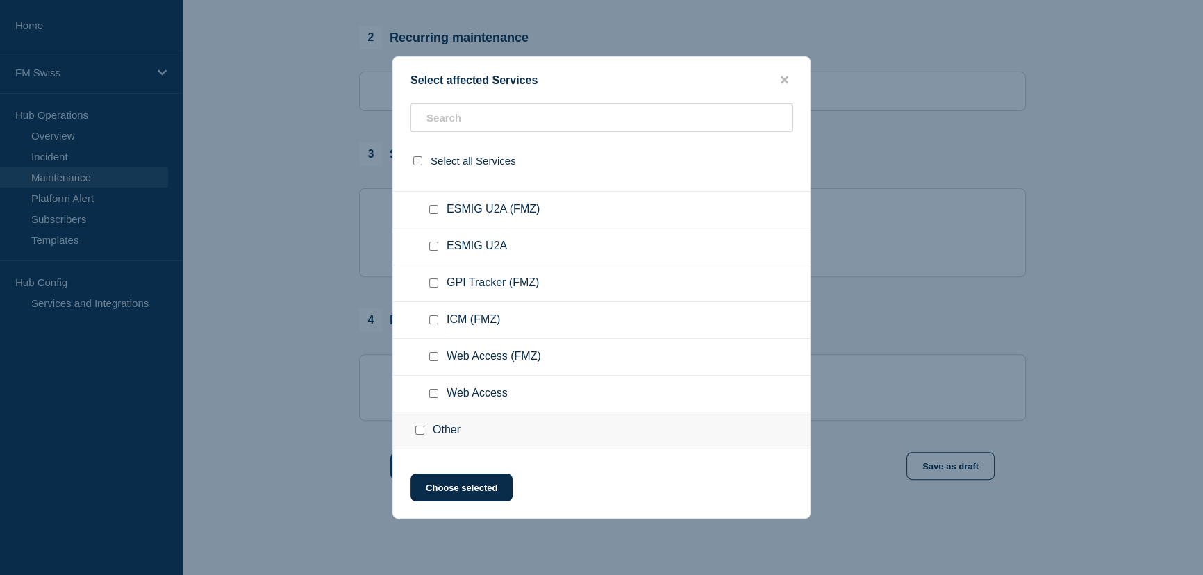
click at [431, 251] on input "ESMIG U2A checkbox" at bounding box center [433, 246] width 9 height 9
checkbox input "true"
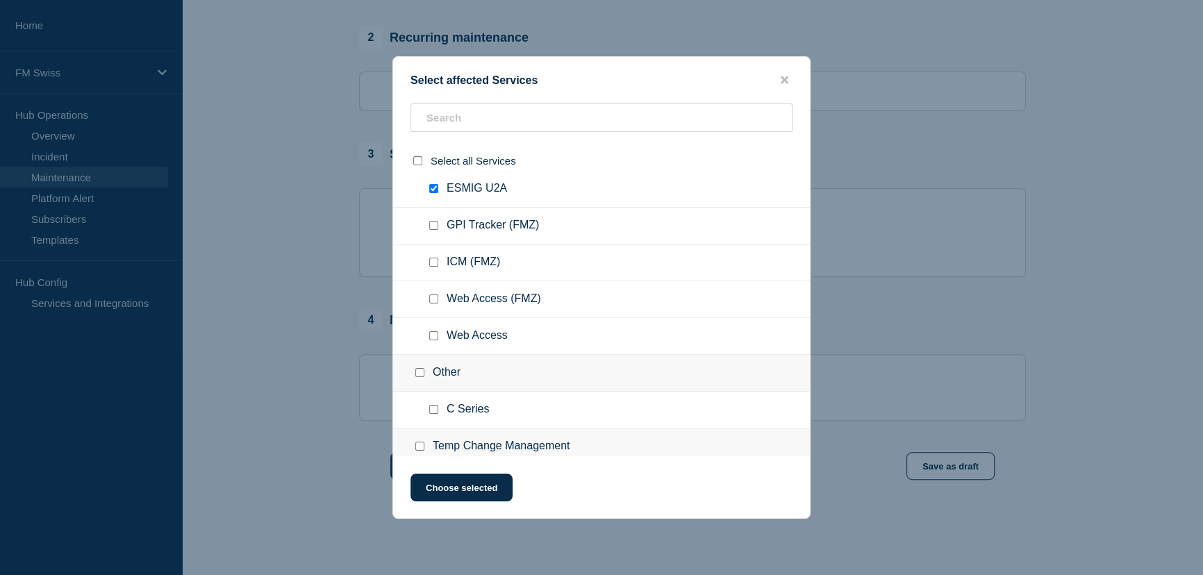
scroll to position [6187, 0]
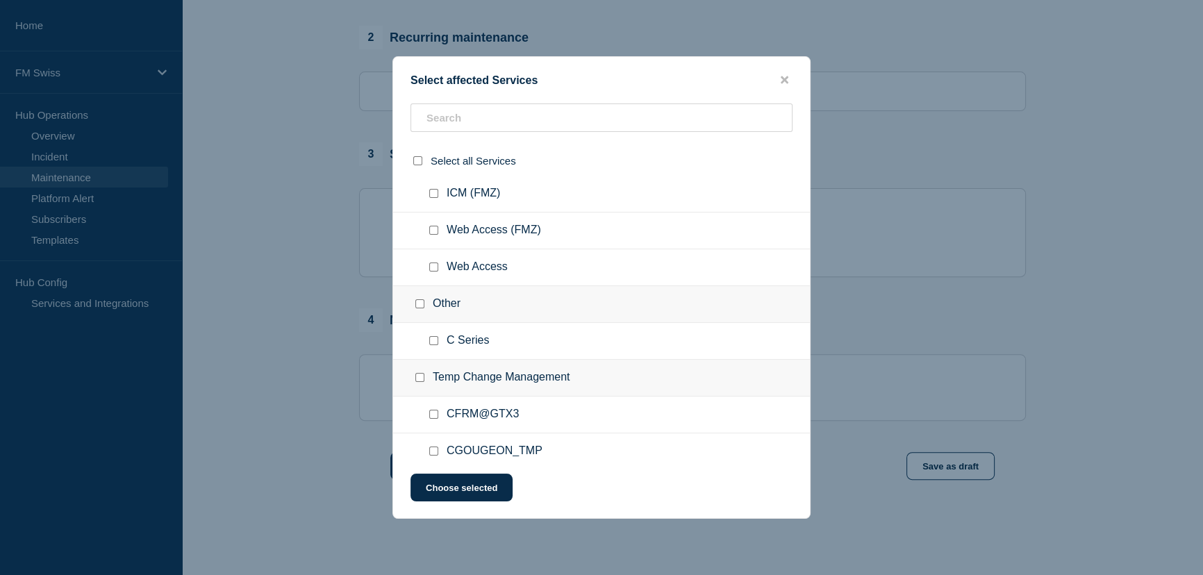
click at [432, 272] on input "Web Access checkbox" at bounding box center [433, 266] width 9 height 9
checkbox input "true"
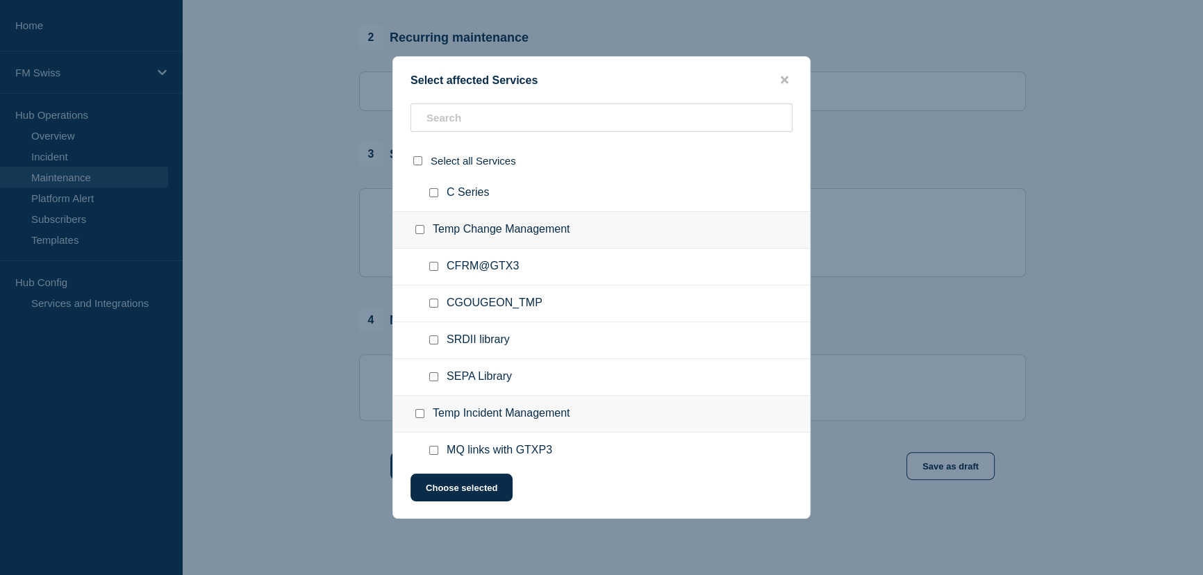
scroll to position [6375, 0]
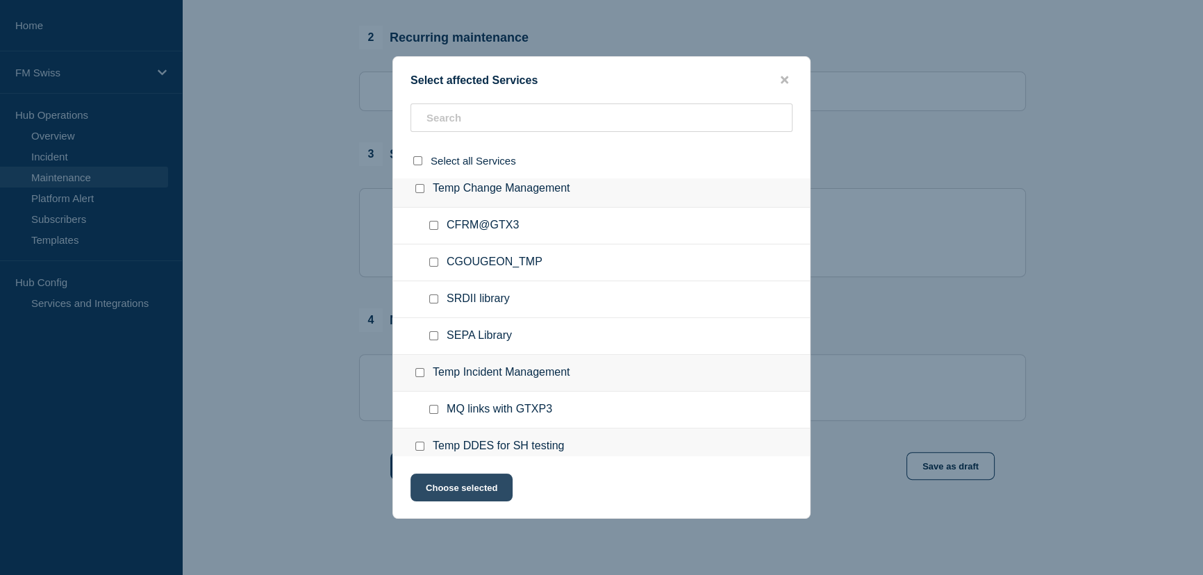
click at [474, 489] on button "Choose selected" at bounding box center [461, 488] width 102 height 28
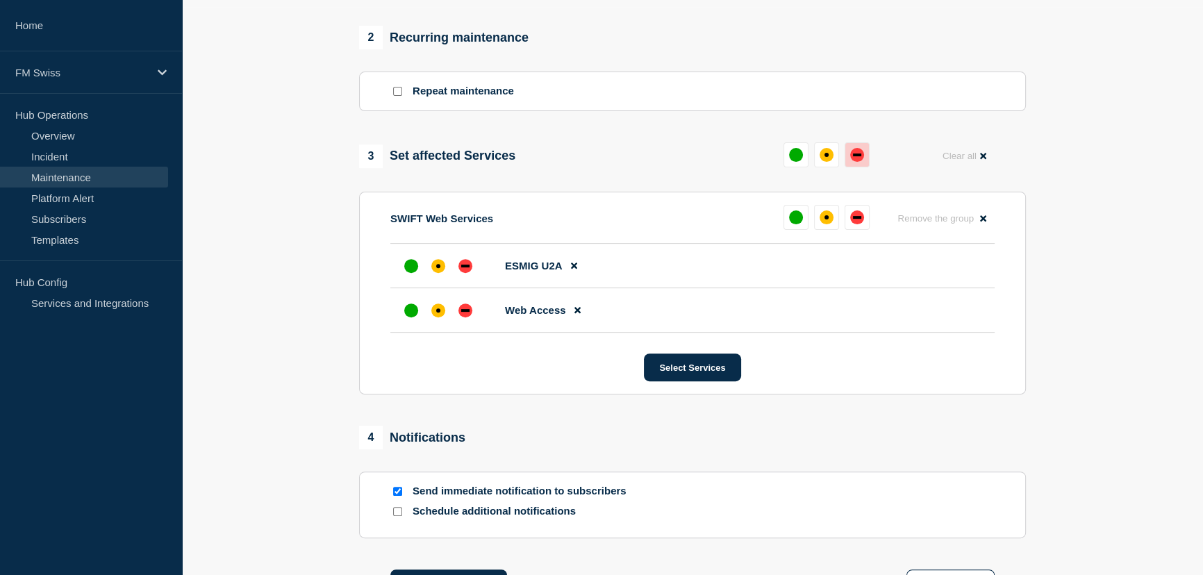
click at [862, 165] on button at bounding box center [856, 154] width 25 height 25
click at [394, 496] on input "Send immediate notification to subscribers" at bounding box center [397, 491] width 9 height 9
checkbox input "false"
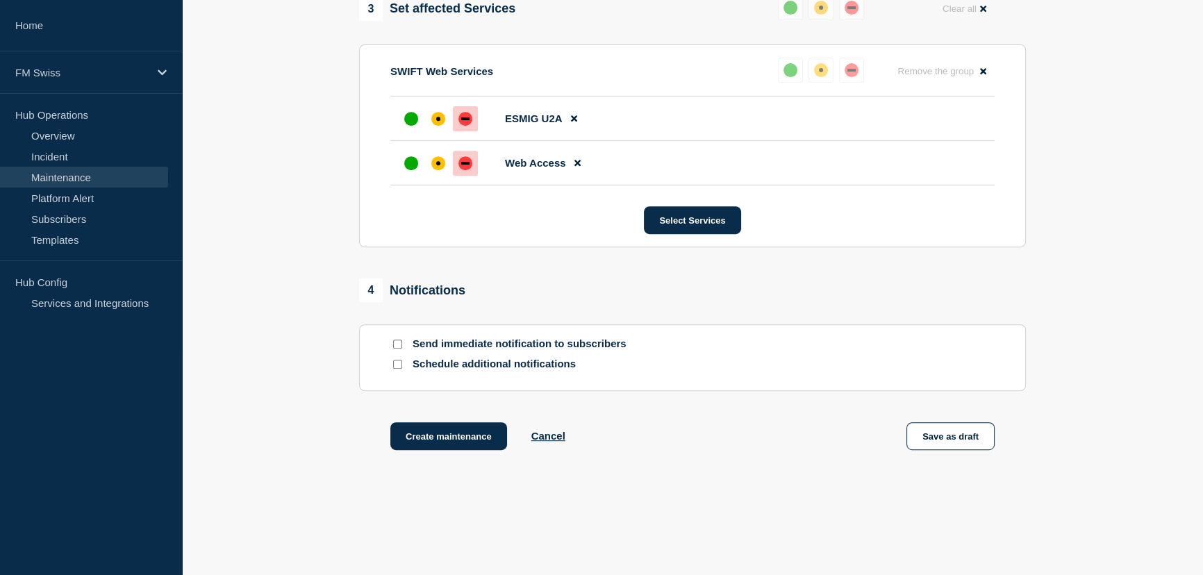
scroll to position [753, 0]
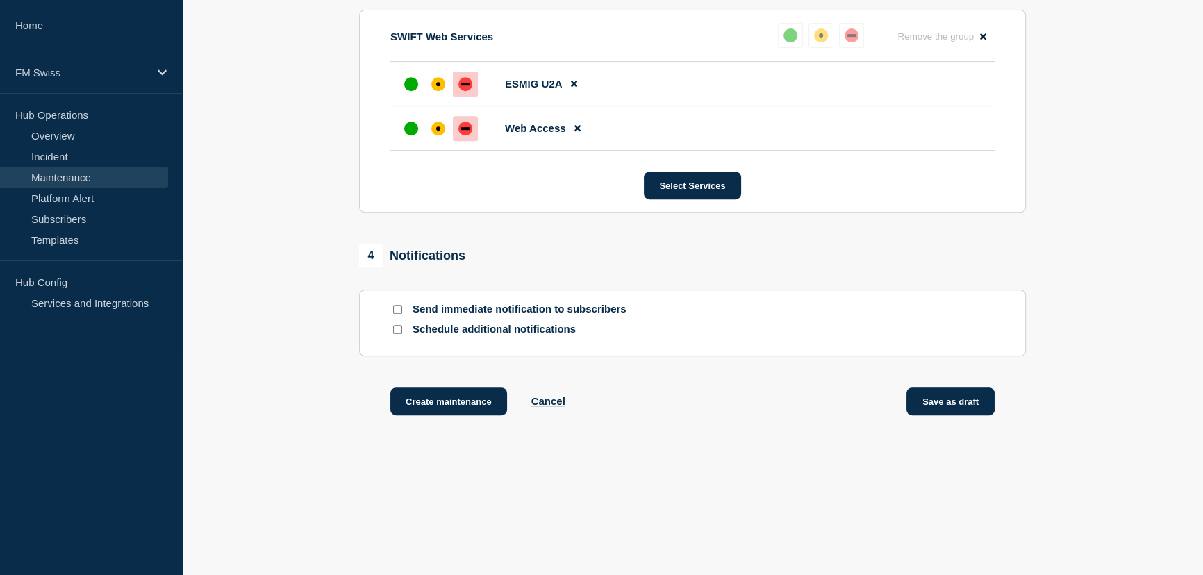
click at [955, 397] on button "Save as draft" at bounding box center [950, 401] width 88 height 28
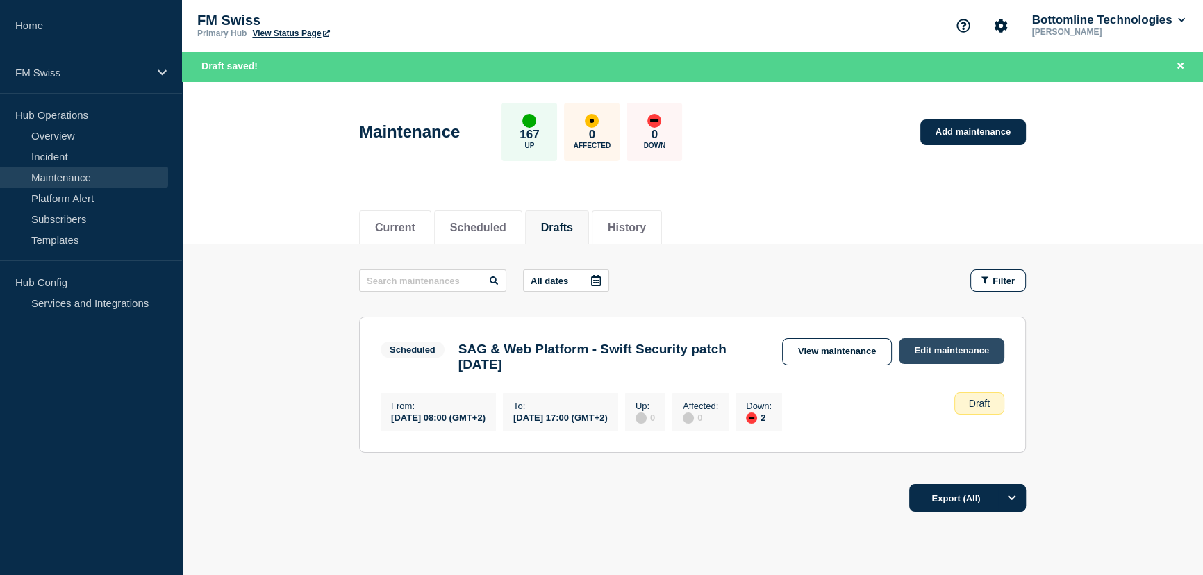
click at [952, 358] on link "Edit maintenance" at bounding box center [952, 351] width 106 height 26
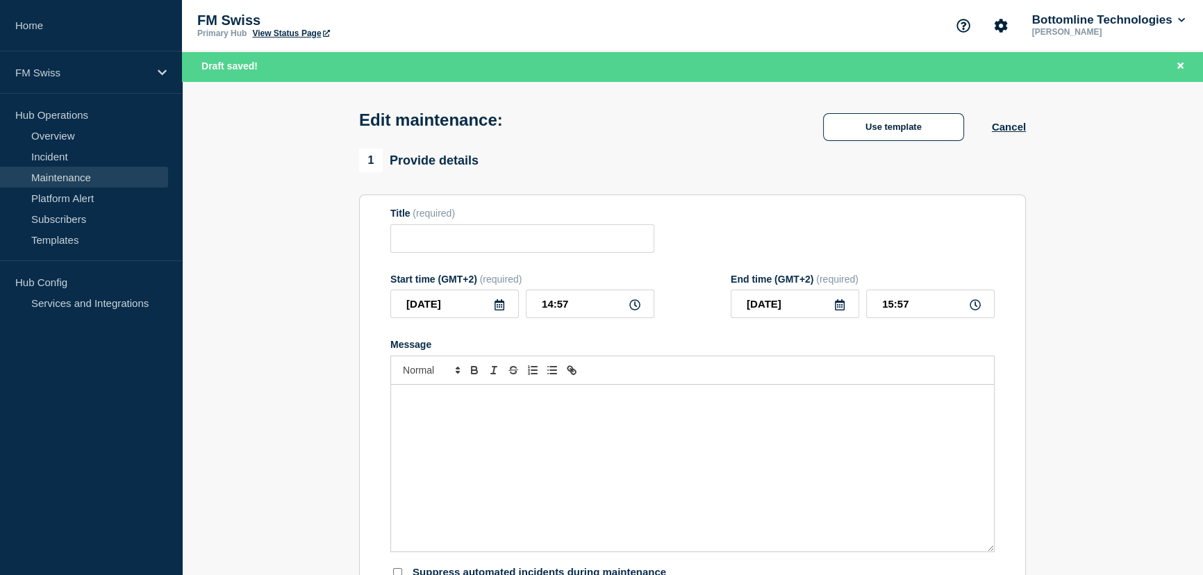
type input "SAG & Web Platform - Swift Security patch [DATE]"
type input "[DATE]"
type input "08:00"
type input "[DATE]"
type input "17:00"
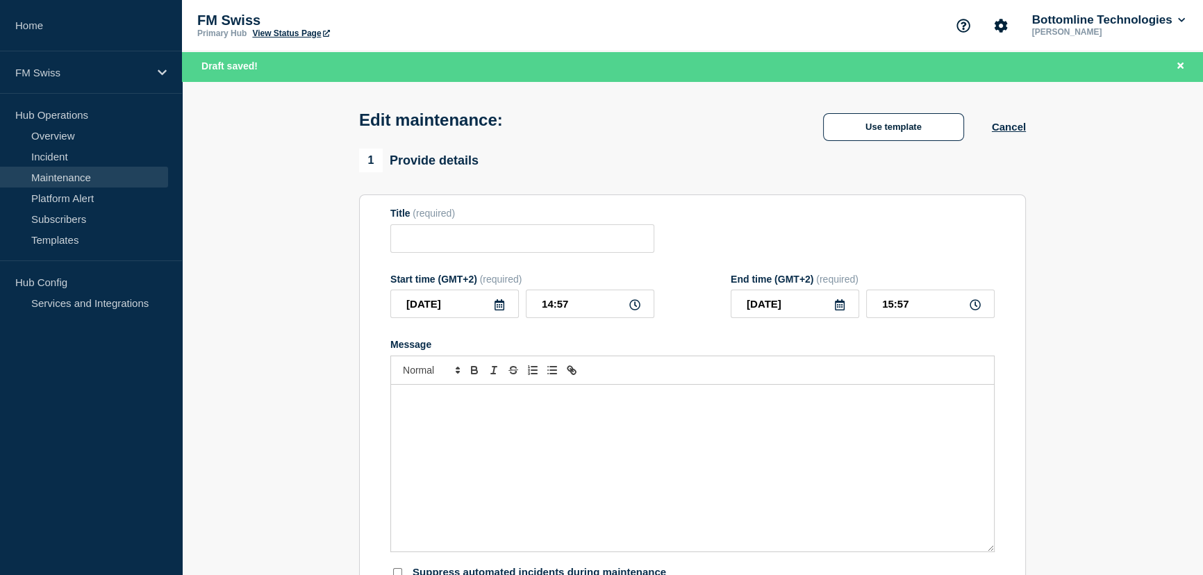
checkbox input "false"
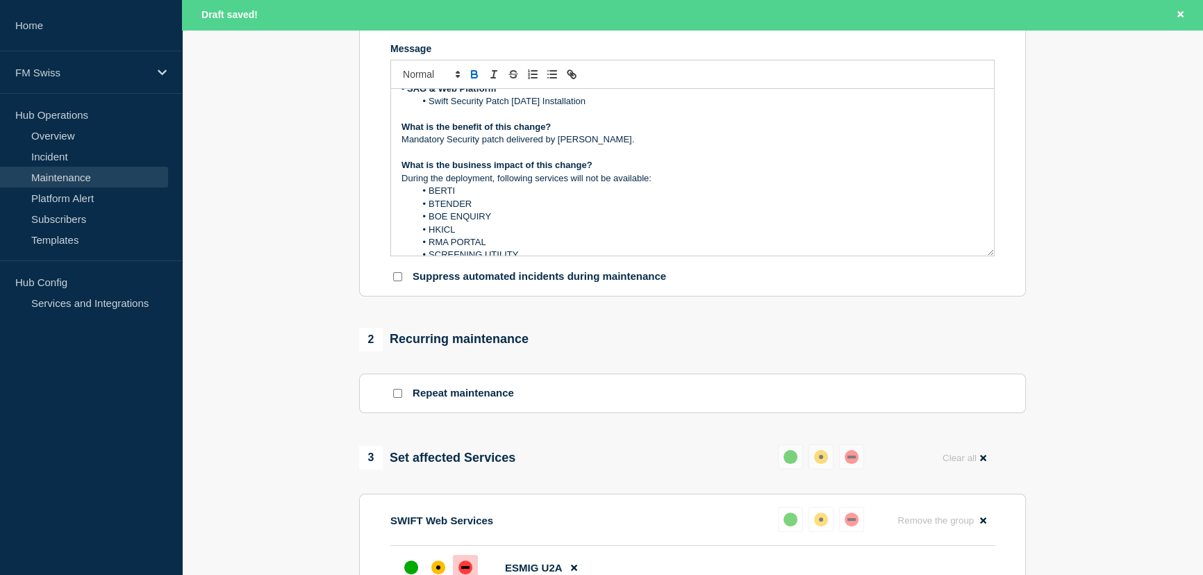
scroll to position [62, 0]
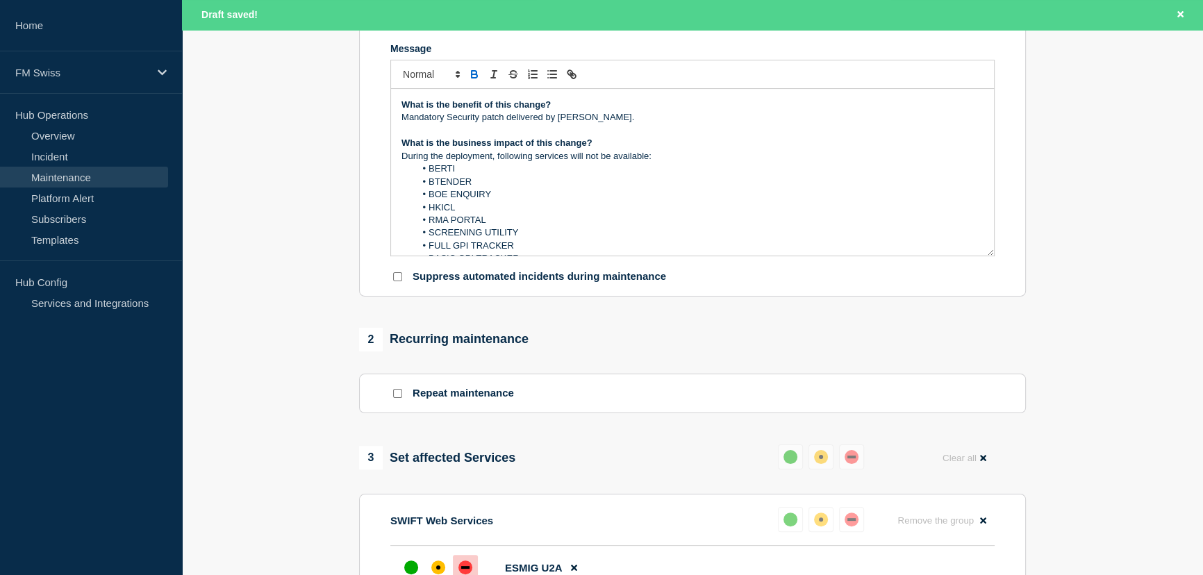
click at [428, 175] on li "BERTI" at bounding box center [699, 168] width 569 height 12
drag, startPoint x: 486, startPoint y: 227, endPoint x: 430, endPoint y: 229, distance: 56.3
click at [430, 226] on li "RMA PORTAL" at bounding box center [699, 220] width 569 height 12
click at [519, 175] on li "Web Access services (BERTI" at bounding box center [699, 168] width 569 height 12
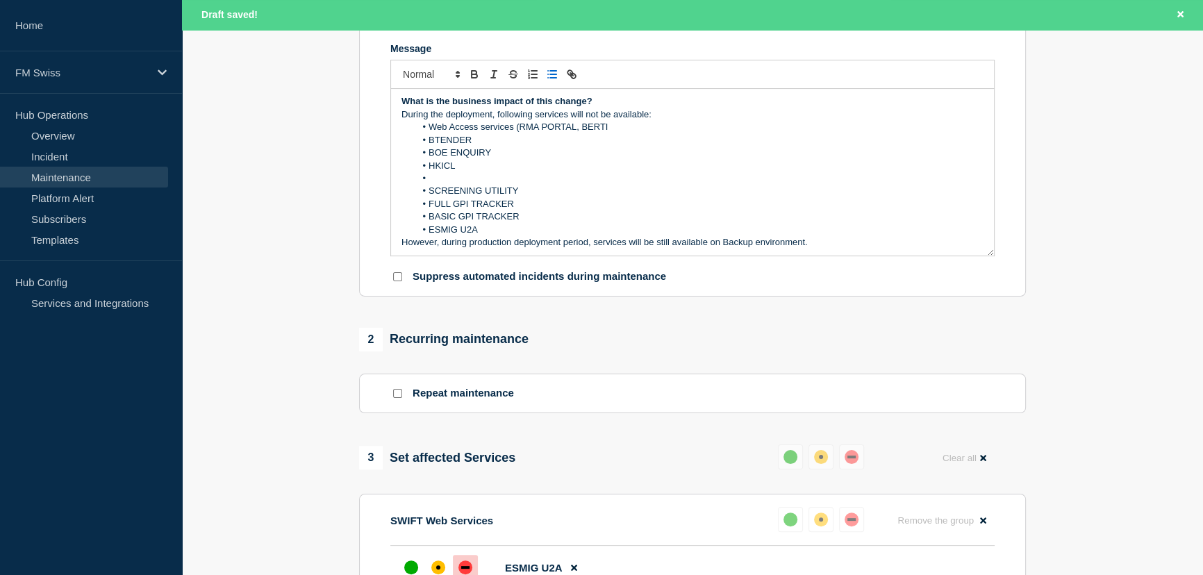
scroll to position [126, 0]
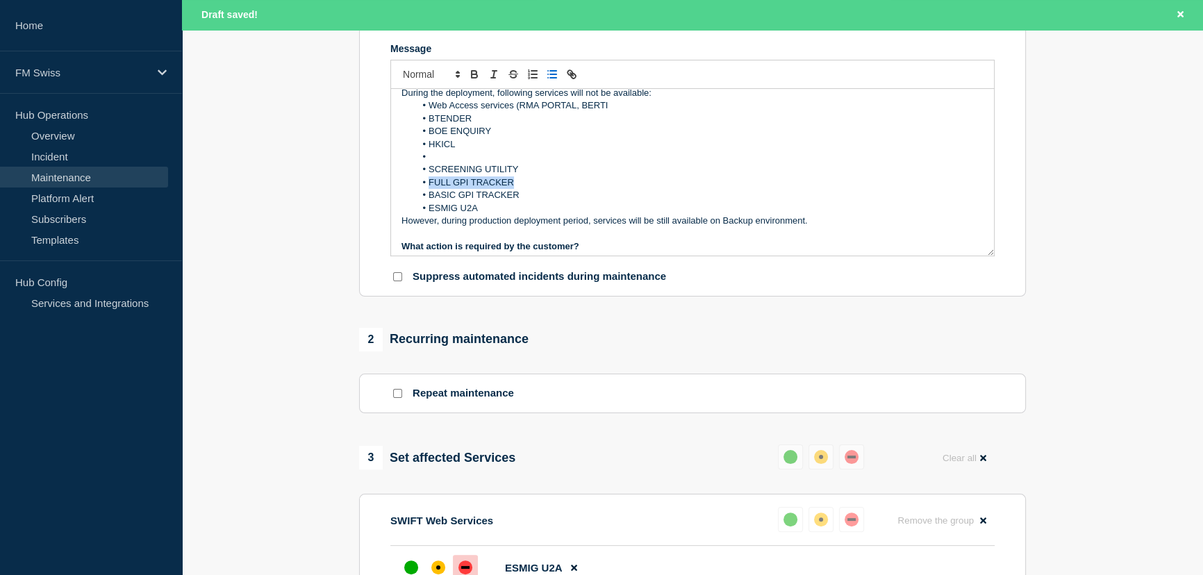
drag, startPoint x: 515, startPoint y: 190, endPoint x: 429, endPoint y: 190, distance: 86.1
click at [429, 189] on li "FULL GPI TRACKER" at bounding box center [699, 182] width 569 height 12
click at [579, 111] on li "Web Access services (RMA PORTAL, BERTI" at bounding box center [699, 105] width 569 height 12
drag, startPoint x: 517, startPoint y: 178, endPoint x: 426, endPoint y: 172, distance: 91.2
click at [426, 172] on li "SCREENING UTILITY" at bounding box center [699, 169] width 569 height 12
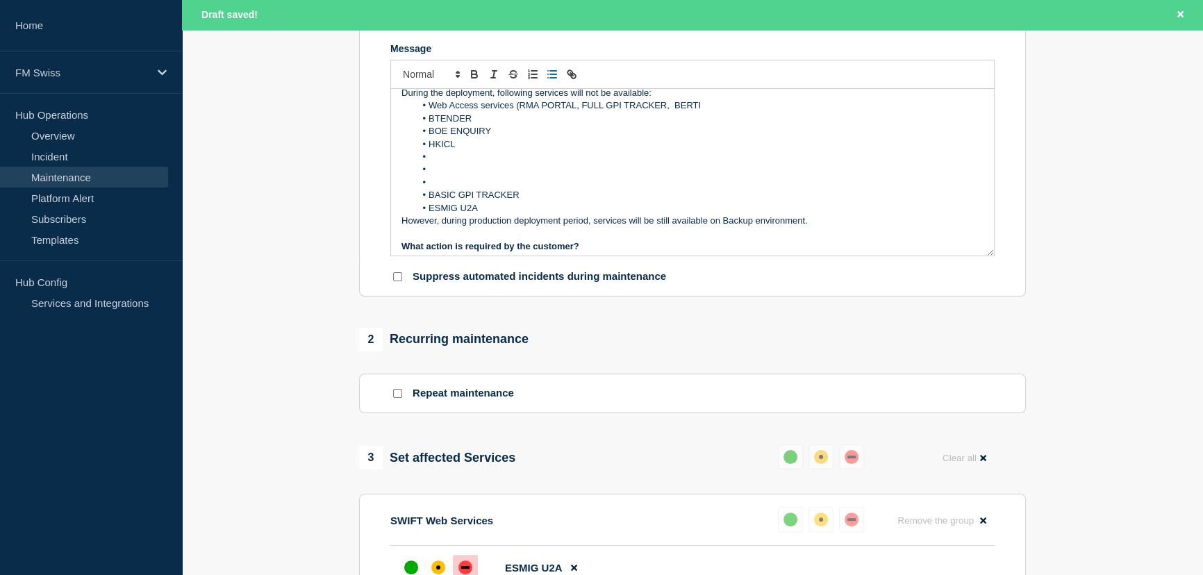
click at [670, 112] on li "Web Access services (RMA PORTAL, FULL GPI TRACKER, BERTI" at bounding box center [699, 105] width 569 height 12
drag, startPoint x: 470, startPoint y: 125, endPoint x: 429, endPoint y: 126, distance: 41.0
click at [429, 125] on li "BTENDER" at bounding box center [699, 118] width 569 height 12
click at [766, 112] on li "Web Access services (RMA PORTAL, FULL GPI TRACKER, SCREENING UTILITY. BERTI" at bounding box center [699, 105] width 569 height 12
drag, startPoint x: 490, startPoint y: 139, endPoint x: 430, endPoint y: 137, distance: 59.7
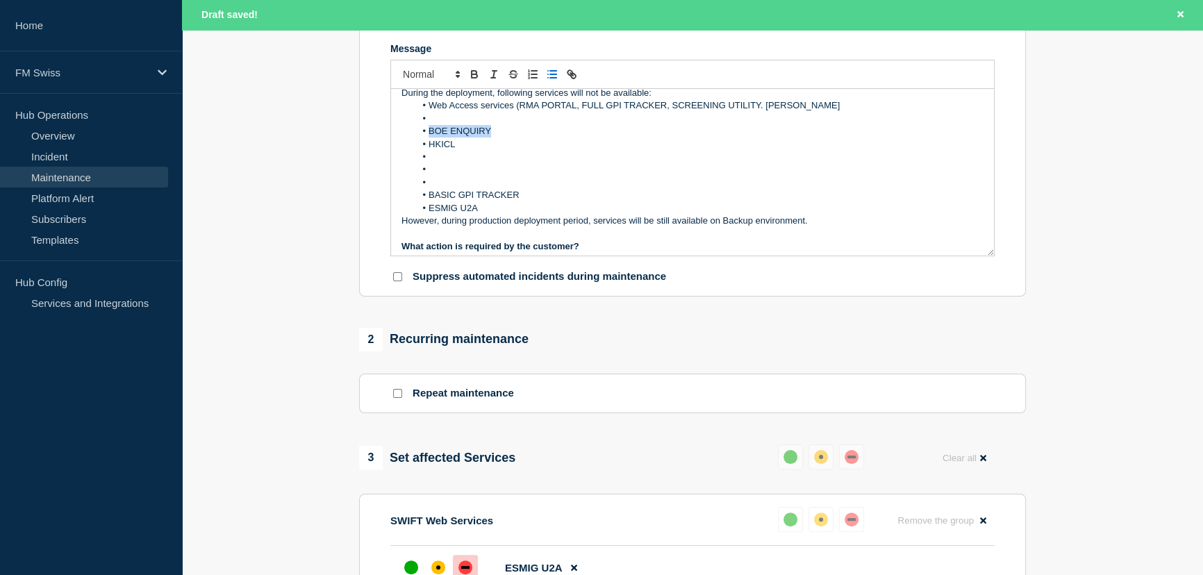
click at [430, 137] on li "BOE ENQUIRY" at bounding box center [699, 131] width 569 height 12
copy li "BOE ENQUIRY"
click at [854, 112] on li "Web Access services (RMA PORTAL, FULL GPI TRACKER, SCREENING UTILITY. [PERSON_N…" at bounding box center [699, 105] width 569 height 12
drag, startPoint x: 453, startPoint y: 149, endPoint x: 430, endPoint y: 151, distance: 23.8
click at [430, 151] on li "HKICL" at bounding box center [699, 144] width 569 height 12
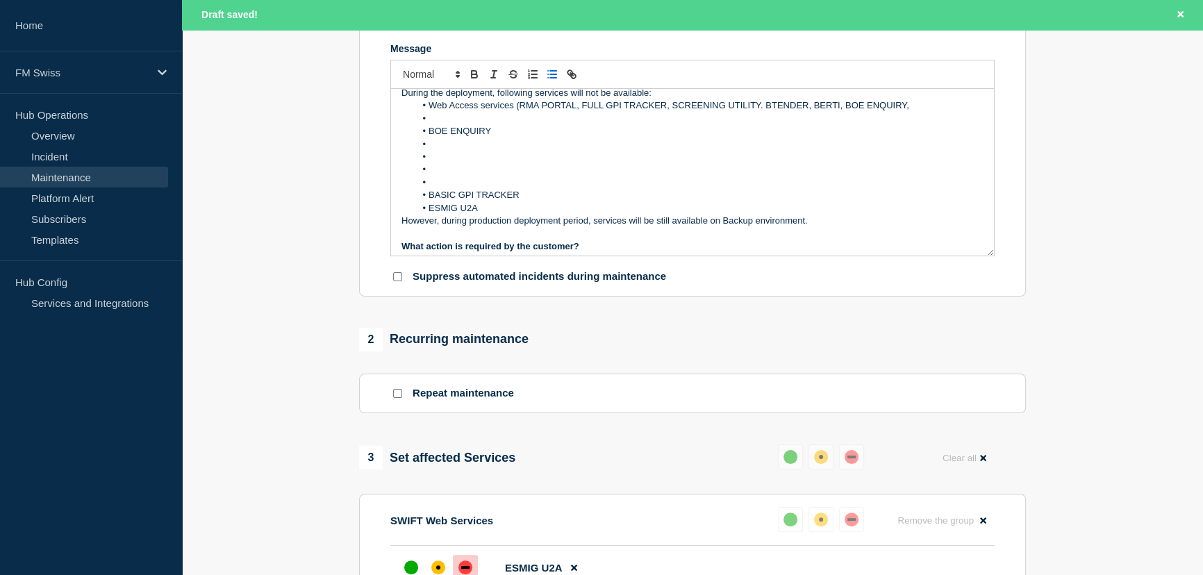
click at [919, 112] on li "Web Access services (RMA PORTAL, FULL GPI TRACKER, SCREENING UTILITY. BTENDER, …" at bounding box center [699, 105] width 569 height 12
click at [479, 125] on li "Message" at bounding box center [699, 118] width 569 height 12
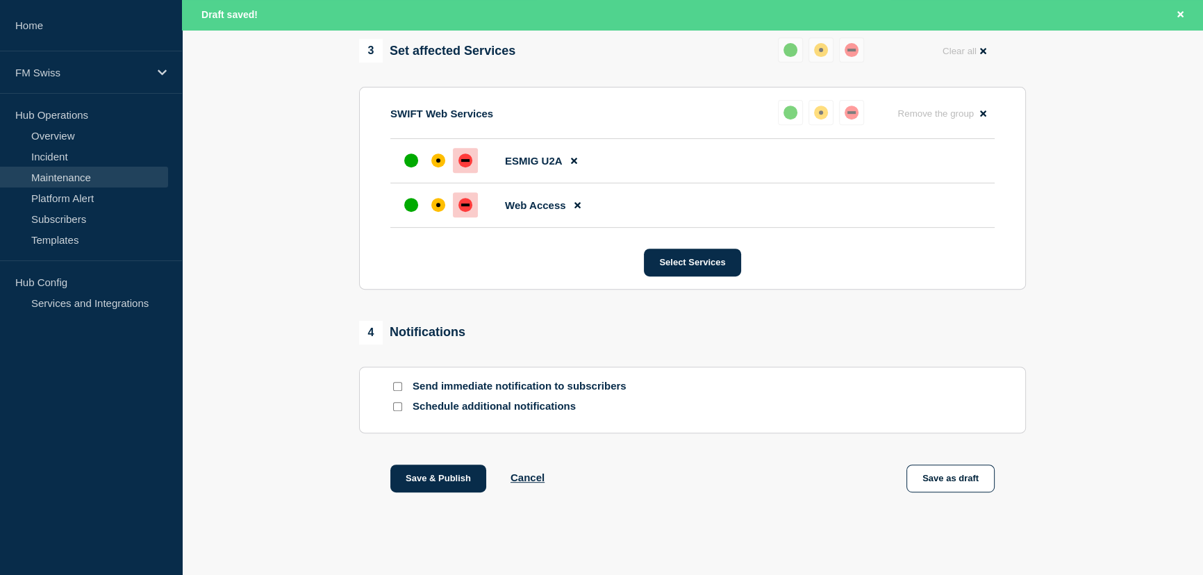
scroll to position [736, 0]
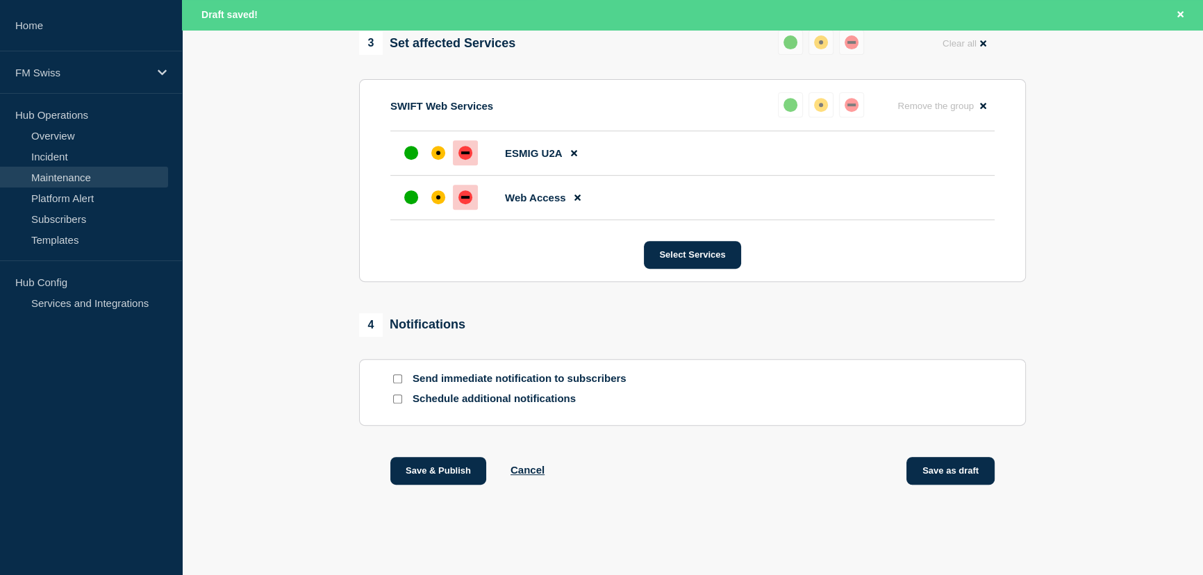
click at [958, 472] on button "Save as draft" at bounding box center [950, 471] width 88 height 28
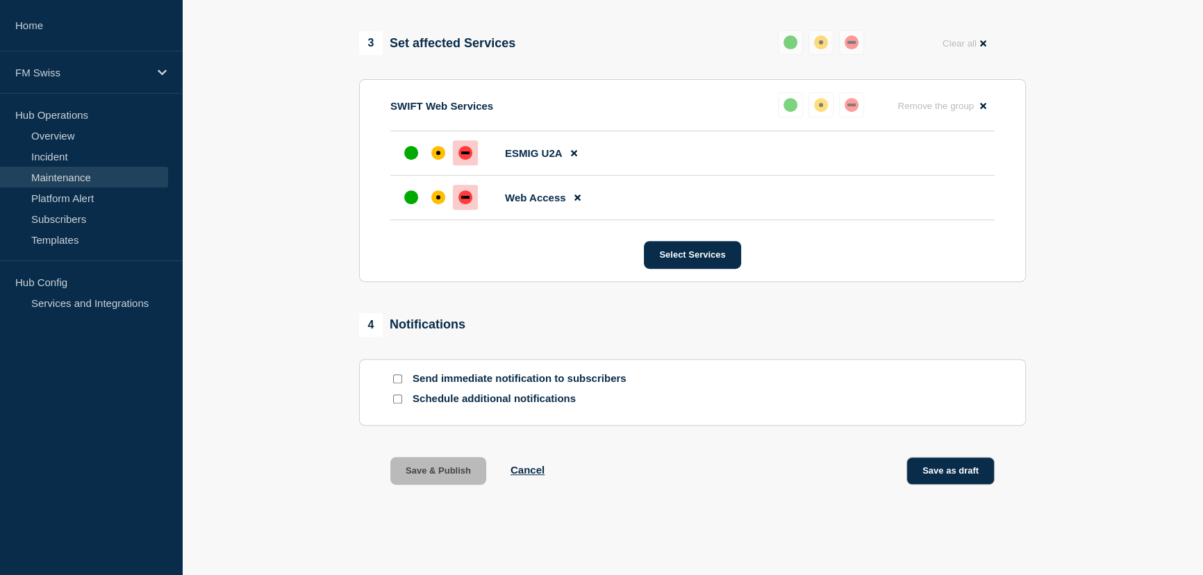
scroll to position [707, 0]
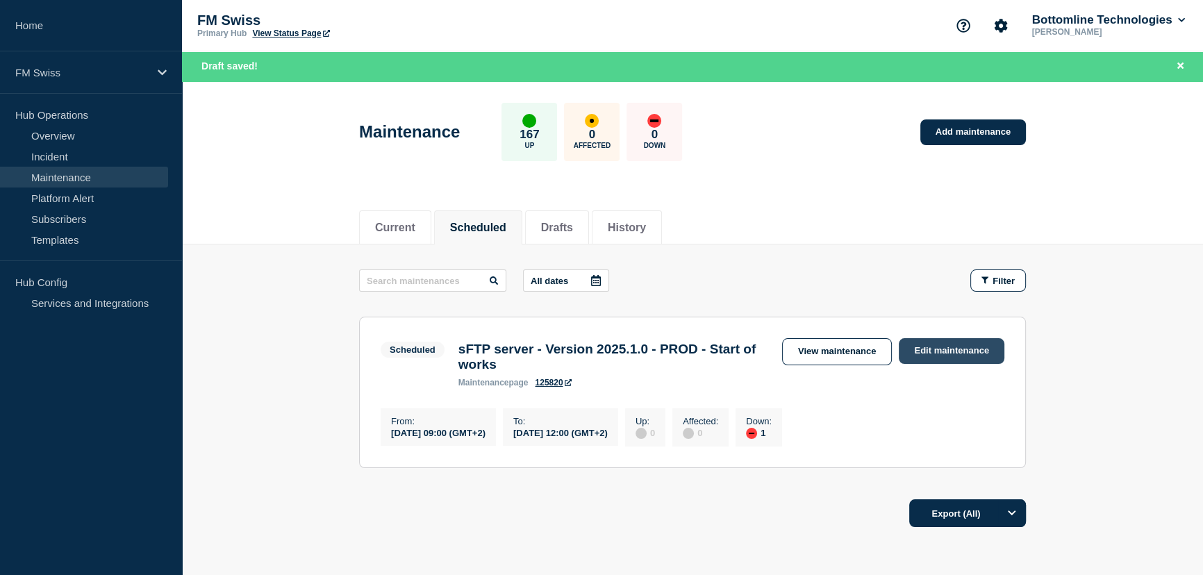
click at [938, 360] on link "Edit maintenance" at bounding box center [952, 351] width 106 height 26
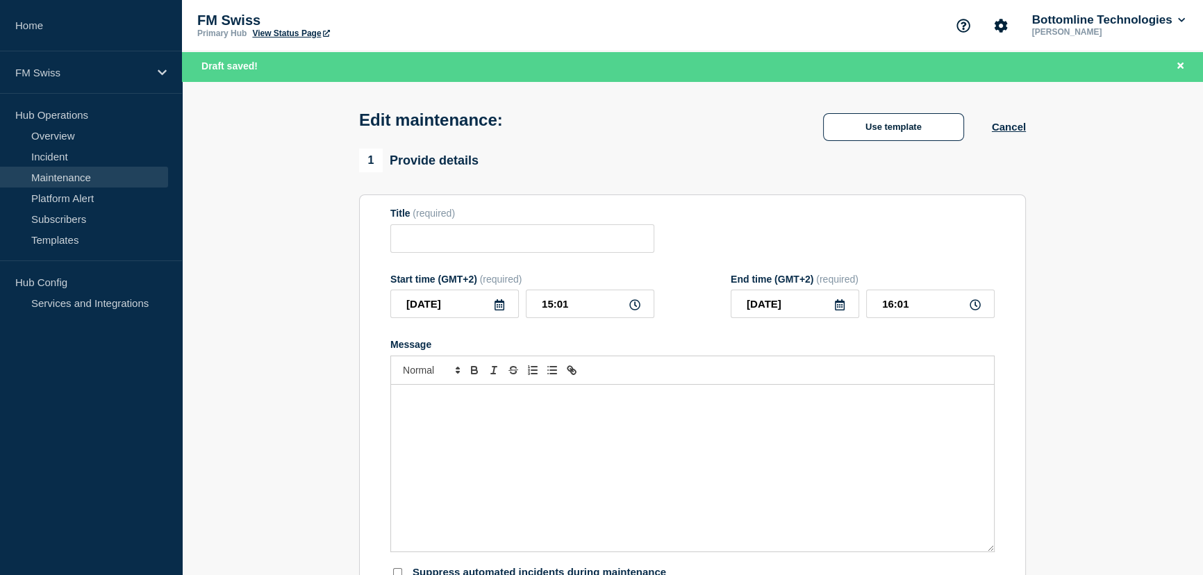
type input "sFTP server - Version 2025.1.0 - PROD - Start of works"
type input "[DATE]"
type input "09:00"
type input "[DATE]"
type input "12:00"
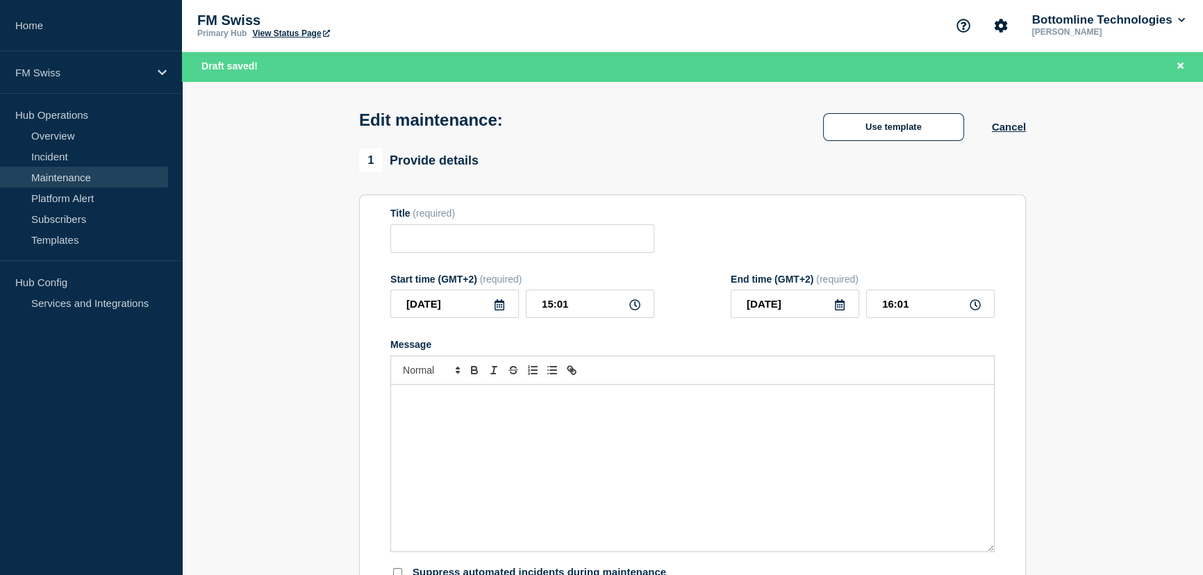
checkbox input "false"
checkbox input "true"
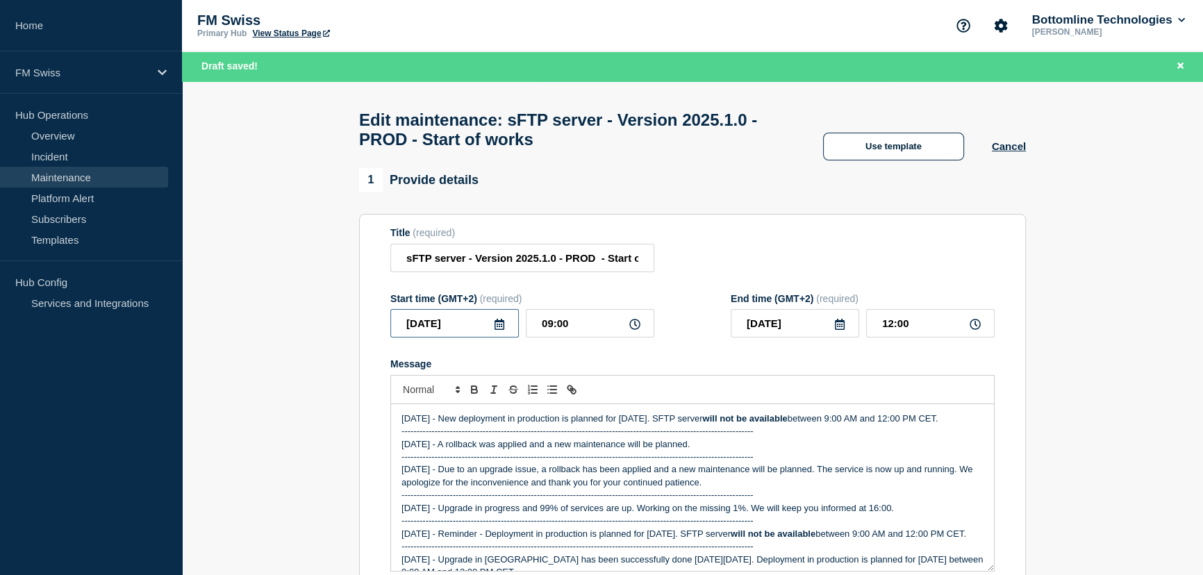
click at [458, 335] on input "[DATE]" at bounding box center [454, 323] width 128 height 28
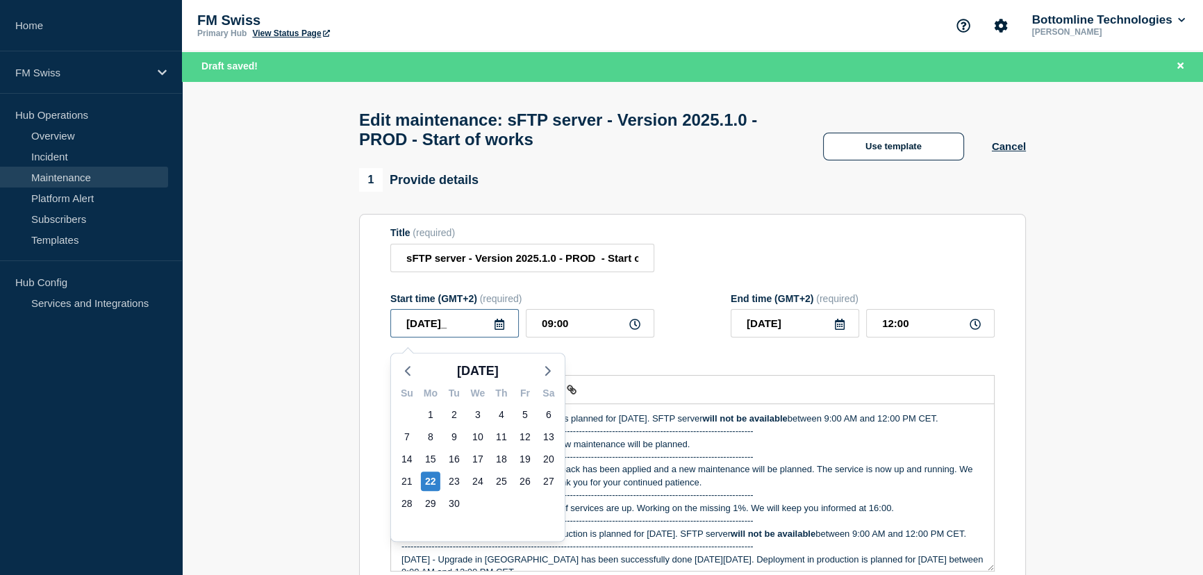
type input "[DATE]"
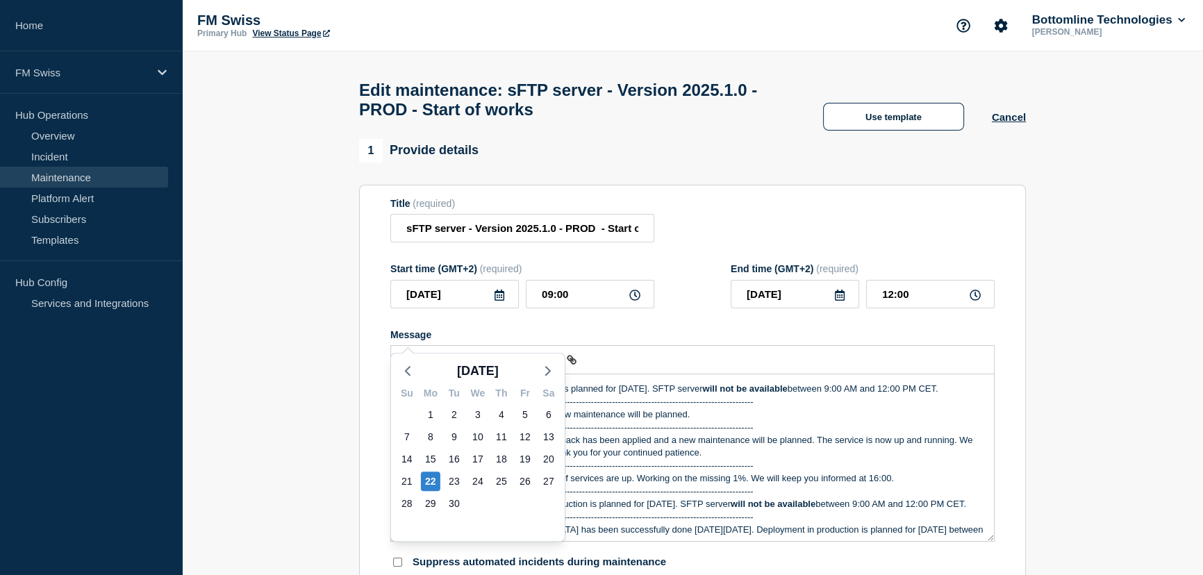
click at [849, 240] on div "Title (required) sFTP server - Version 2025.1.0 - PROD - Start of works" at bounding box center [692, 220] width 604 height 45
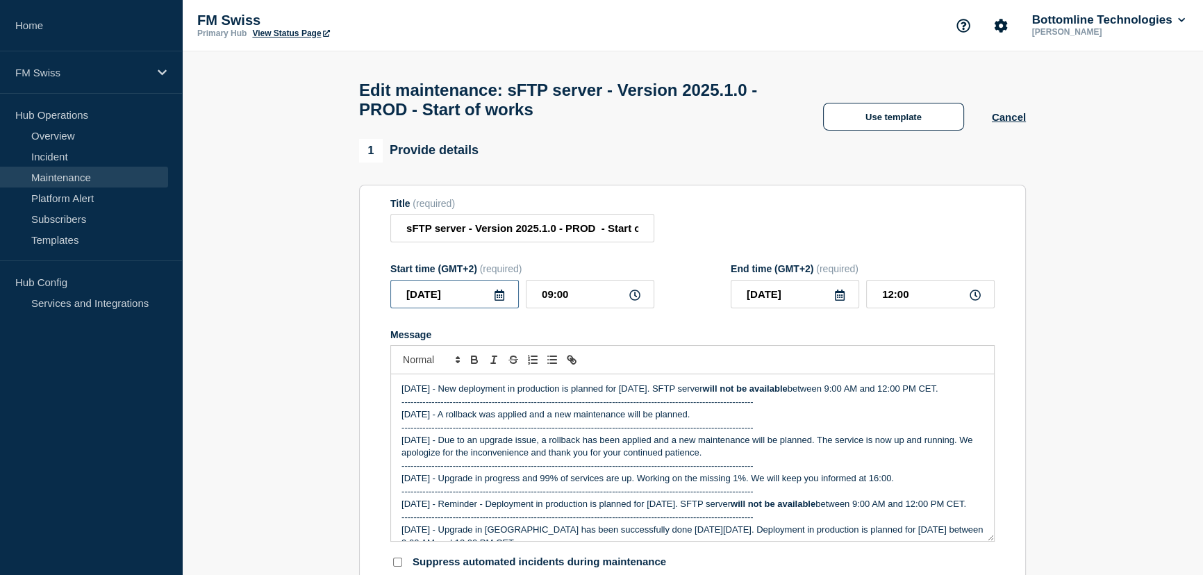
click at [472, 305] on input "[DATE]" at bounding box center [454, 294] width 128 height 28
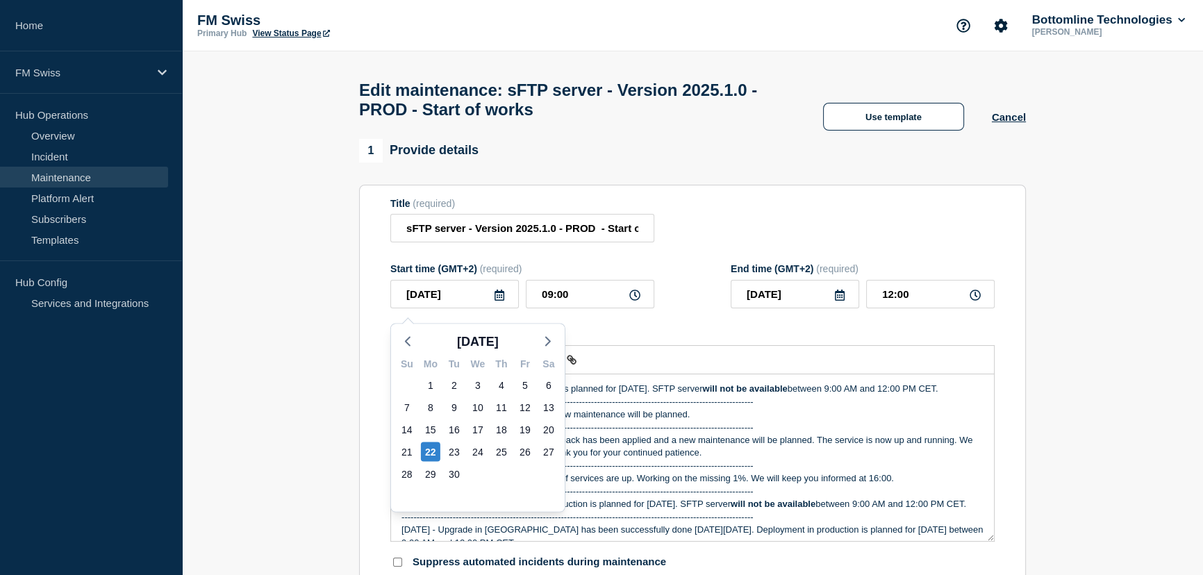
click at [736, 230] on div "Title (required) sFTP server - Version 2025.1.0 - PROD - Start of works" at bounding box center [692, 220] width 604 height 45
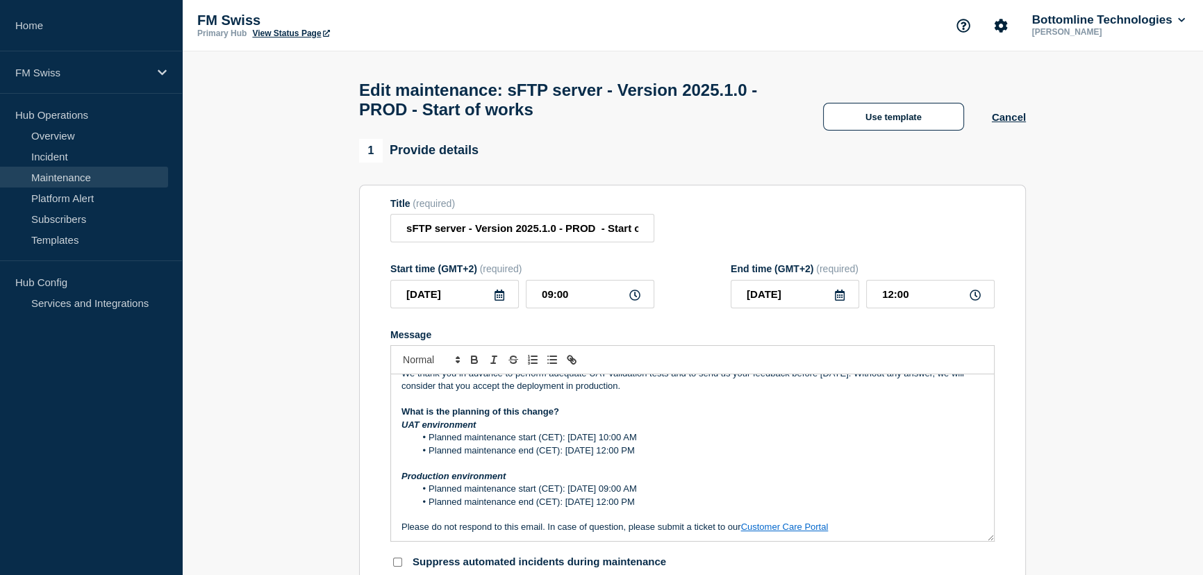
scroll to position [442, 0]
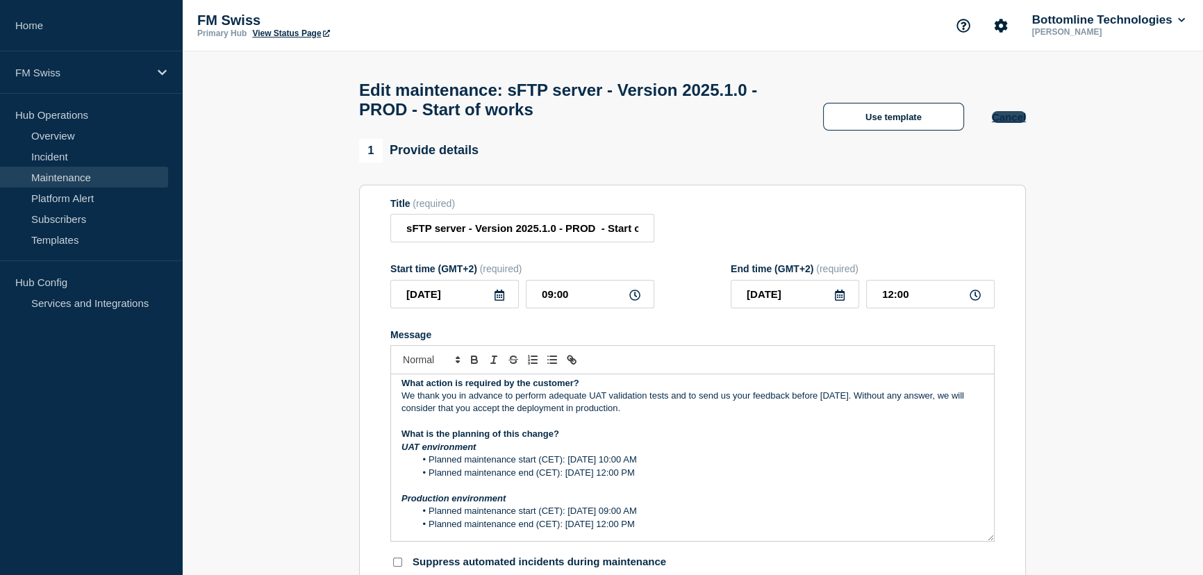
click at [1002, 123] on button "Cancel" at bounding box center [1009, 117] width 34 height 12
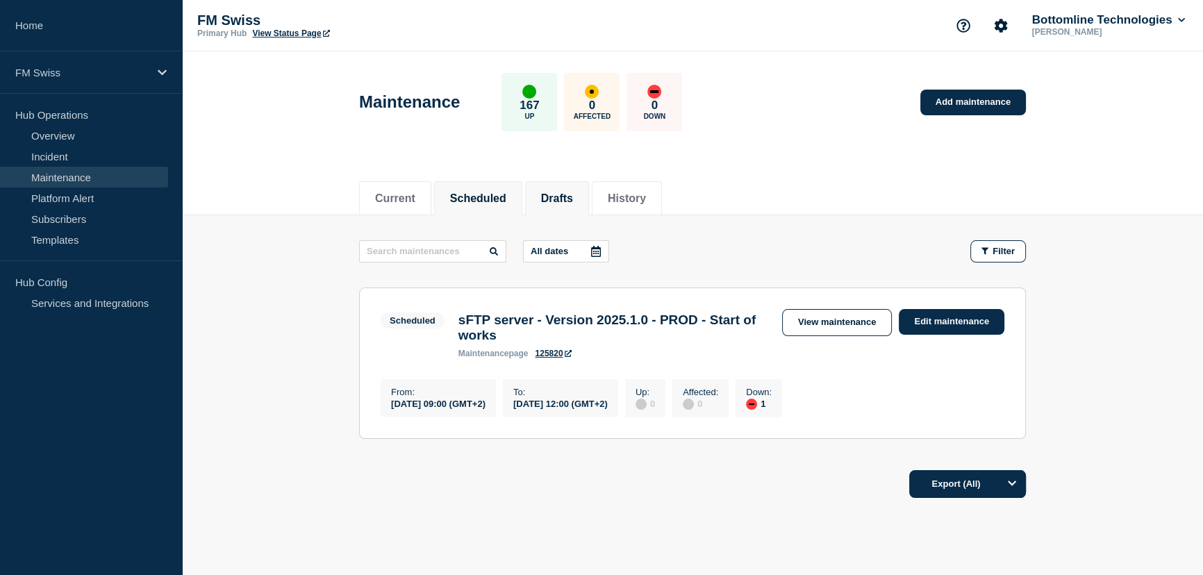
click at [573, 192] on button "Drafts" at bounding box center [557, 198] width 32 height 12
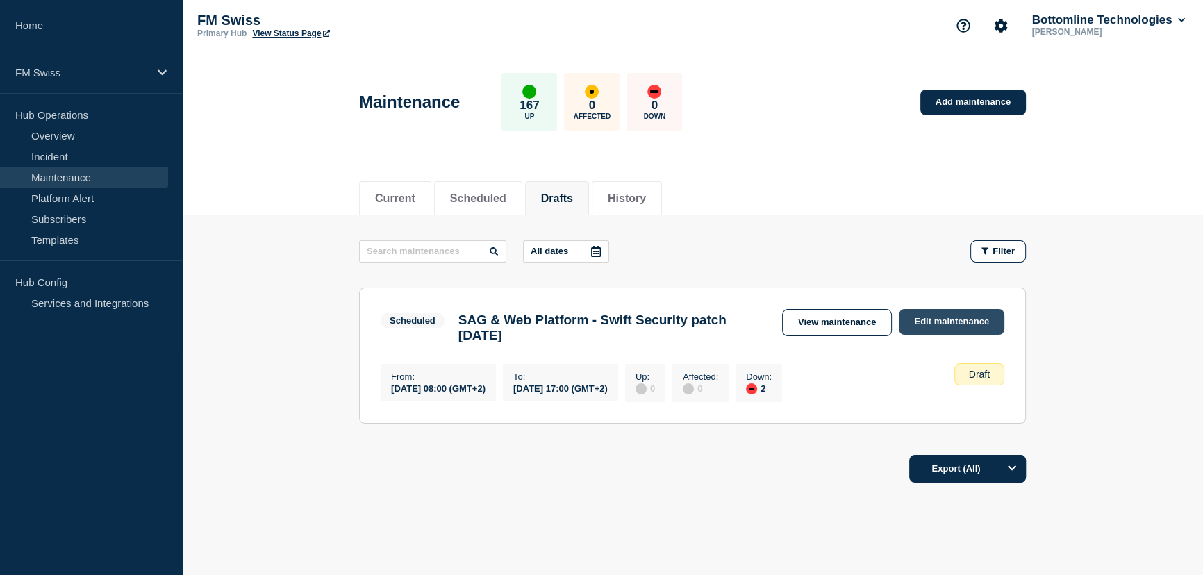
click at [969, 313] on link "Edit maintenance" at bounding box center [952, 322] width 106 height 26
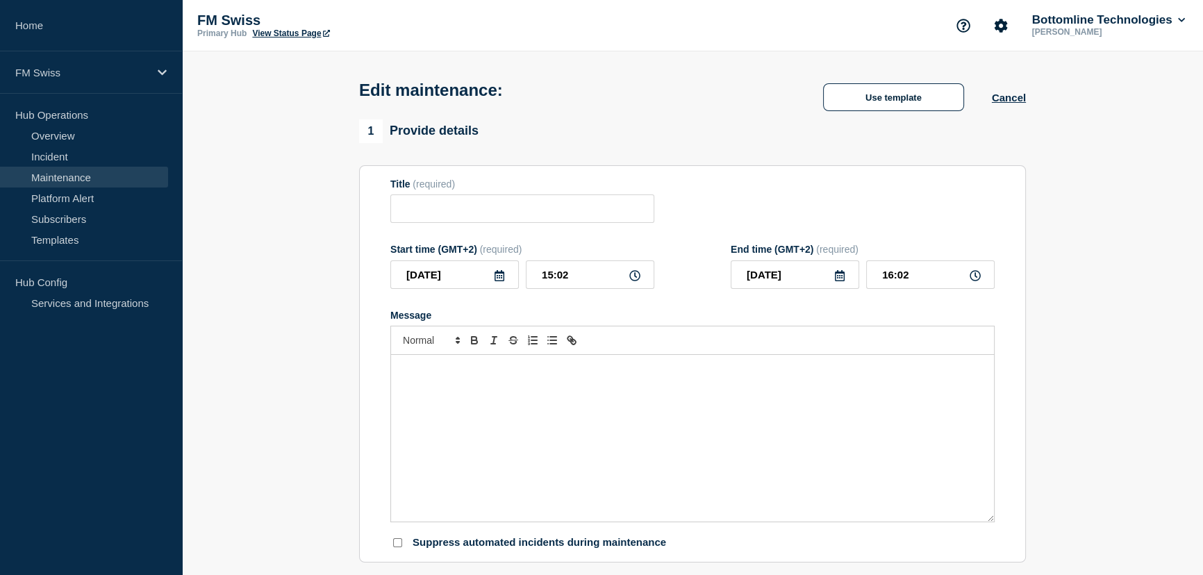
type input "SAG & Web Platform - Swift Security patch [DATE]"
type input "[DATE]"
type input "08:00"
type input "[DATE]"
type input "17:00"
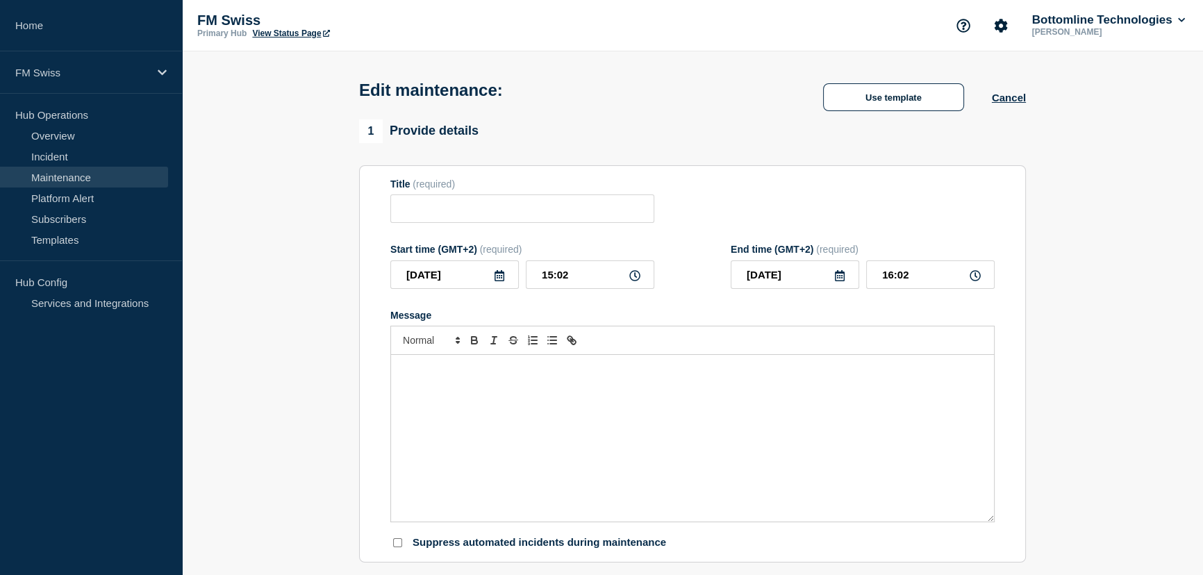
checkbox input "false"
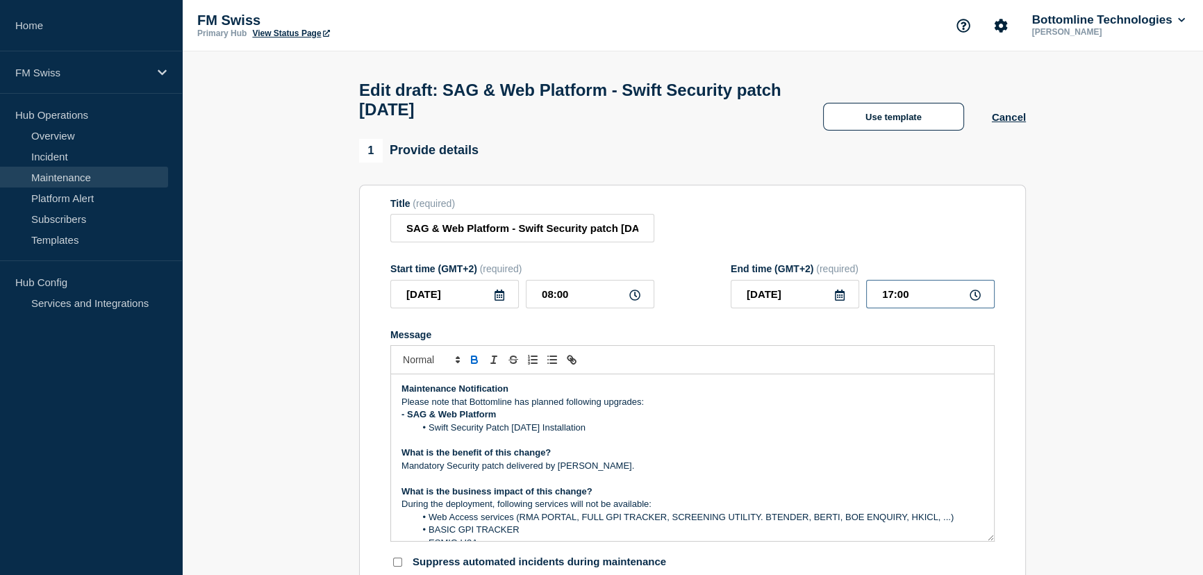
click at [891, 299] on input "17:00" at bounding box center [930, 294] width 128 height 28
type input "18:00"
click at [929, 232] on div "Title (required) SAG & Web Platform - Swift Security patch [DATE]" at bounding box center [692, 220] width 604 height 45
click at [1021, 232] on section "Title (required) SAG & Web Platform - Swift Security patch [DATE] Start time (G…" at bounding box center [692, 384] width 667 height 398
click at [572, 234] on input "SAG & Web Platform - Swift Security patch [DATE]" at bounding box center [522, 228] width 264 height 28
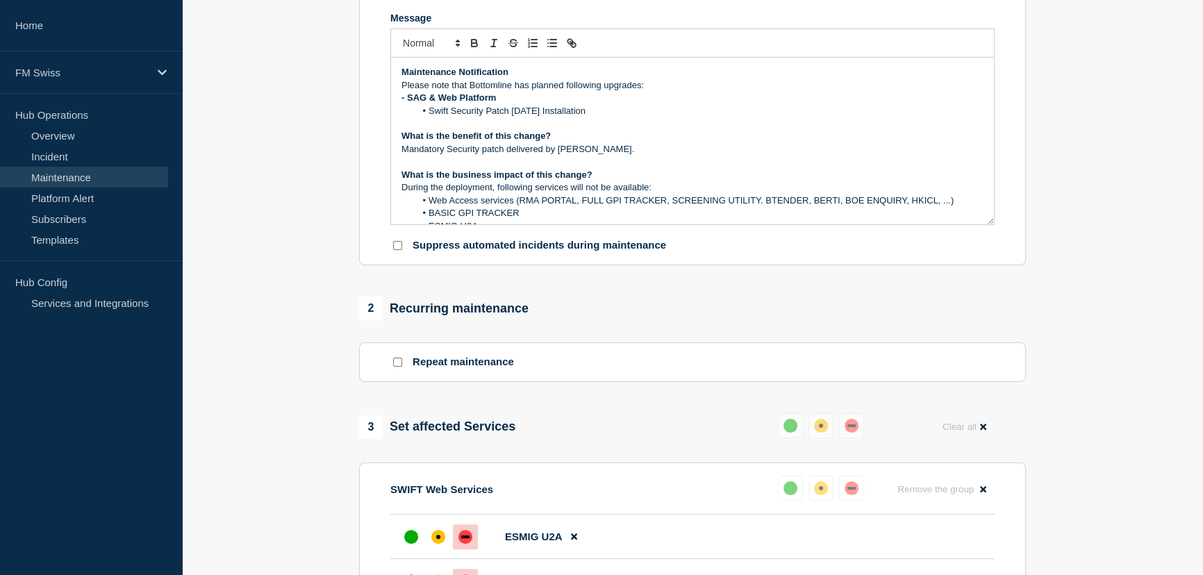
scroll to position [315, 0]
click at [793, 183] on p "What is the business impact of this change?" at bounding box center [692, 176] width 582 height 12
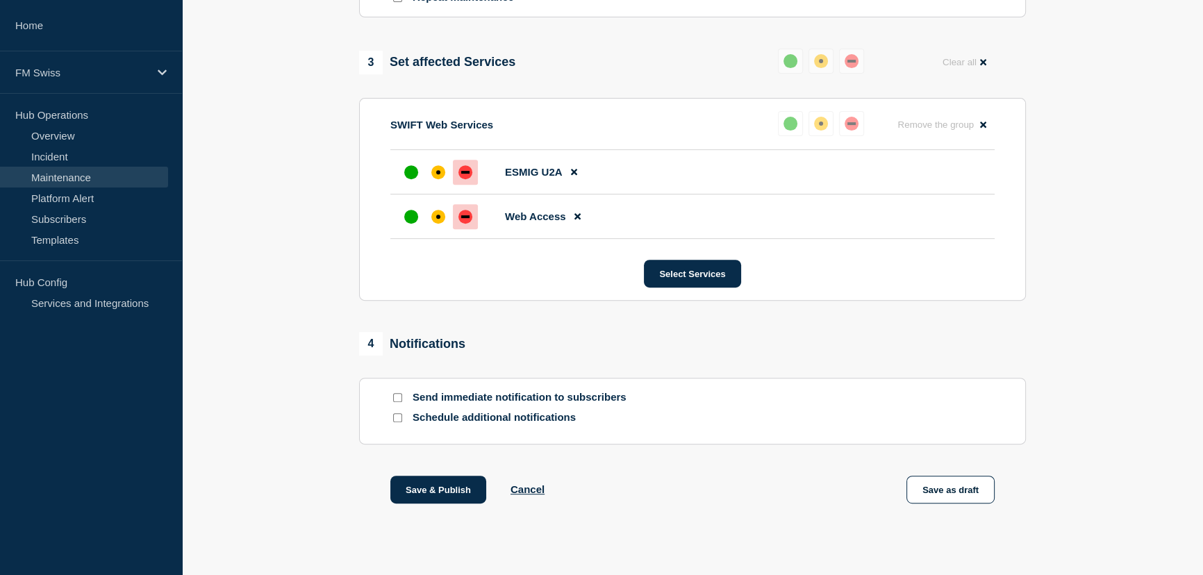
scroll to position [694, 0]
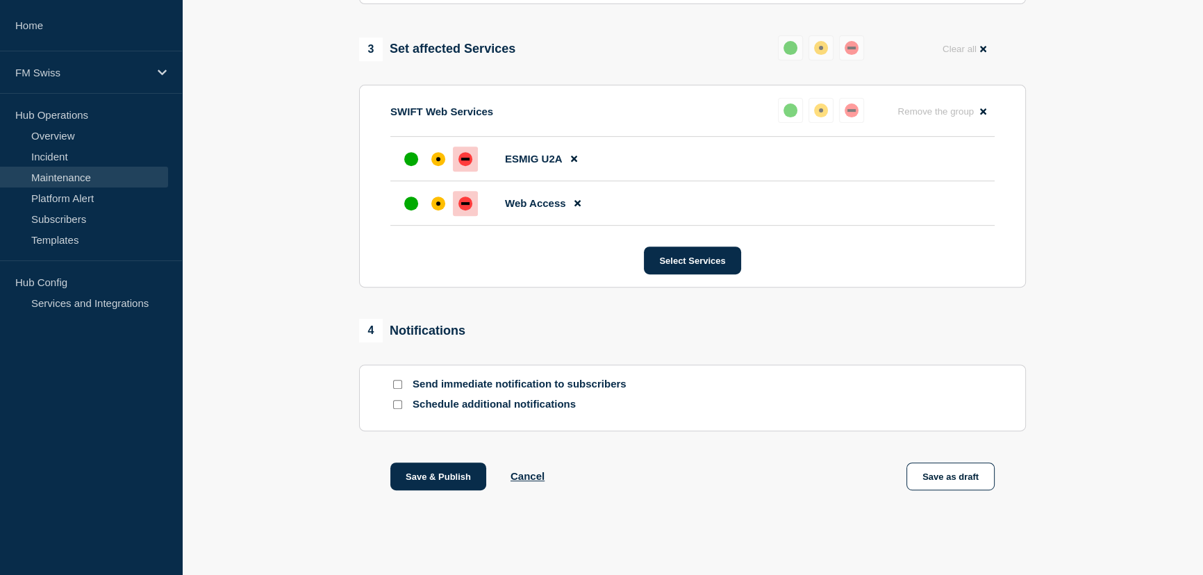
click at [397, 388] on input "Send immediate notification to subscribers" at bounding box center [397, 384] width 9 height 9
checkbox input "true"
click at [431, 487] on button "Save & Publish" at bounding box center [438, 476] width 96 height 28
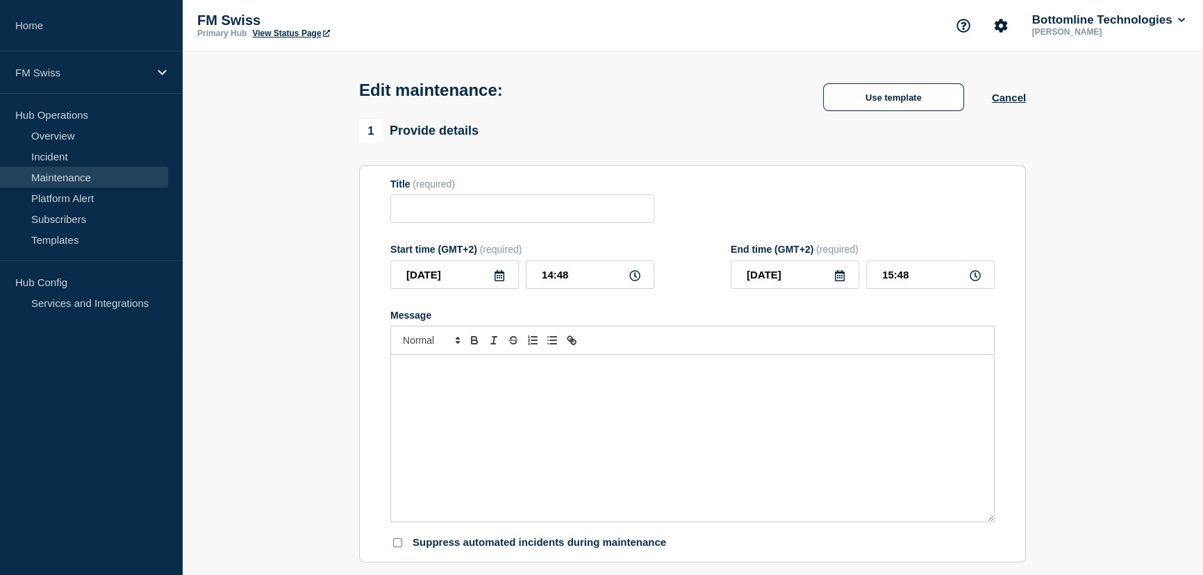
type input "SAG & Web Platform - Swift Security patch [DATE] - Prod - End of works"
type input "2024-07-16"
type input "18:00"
type input "2024-07-16"
type input "22:00"
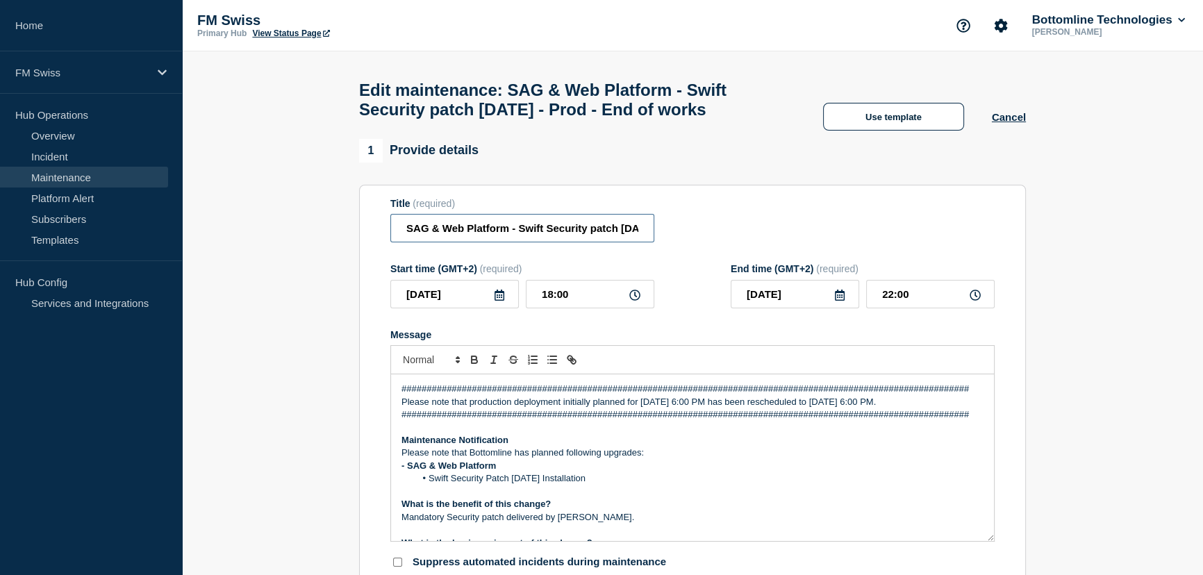
click at [470, 236] on input "SAG & Web Platform - Swift Security patch [DATE] - Prod - End of works" at bounding box center [522, 228] width 264 height 28
click at [642, 459] on p "Please note that Bottomline has planned following upgrades:" at bounding box center [692, 453] width 582 height 12
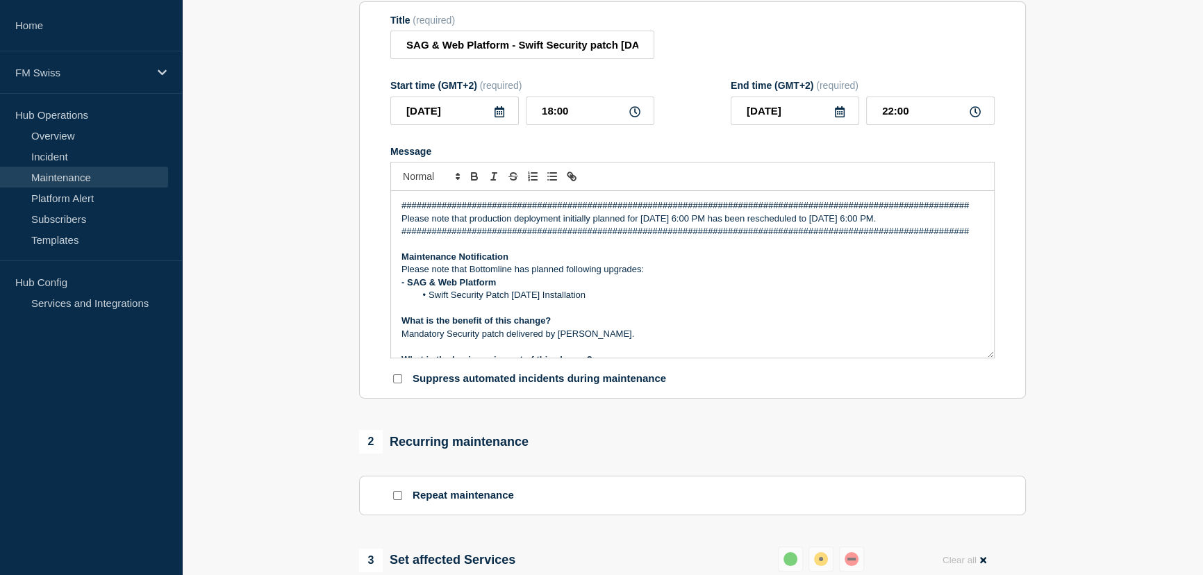
scroll to position [189, 0]
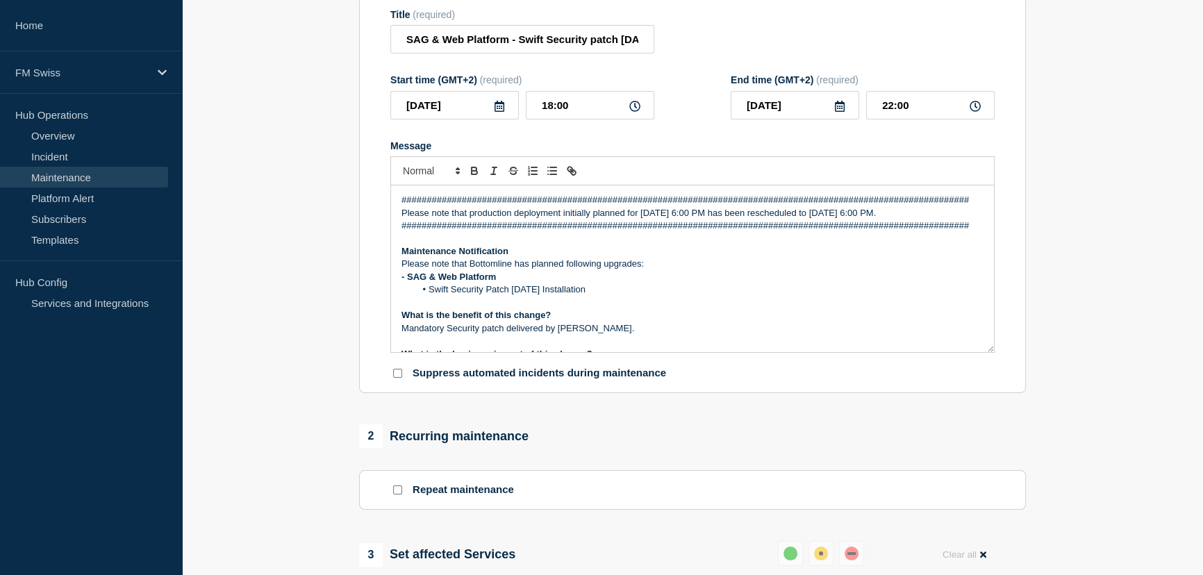
click at [568, 283] on p "- SAG & Web Platform" at bounding box center [692, 277] width 582 height 12
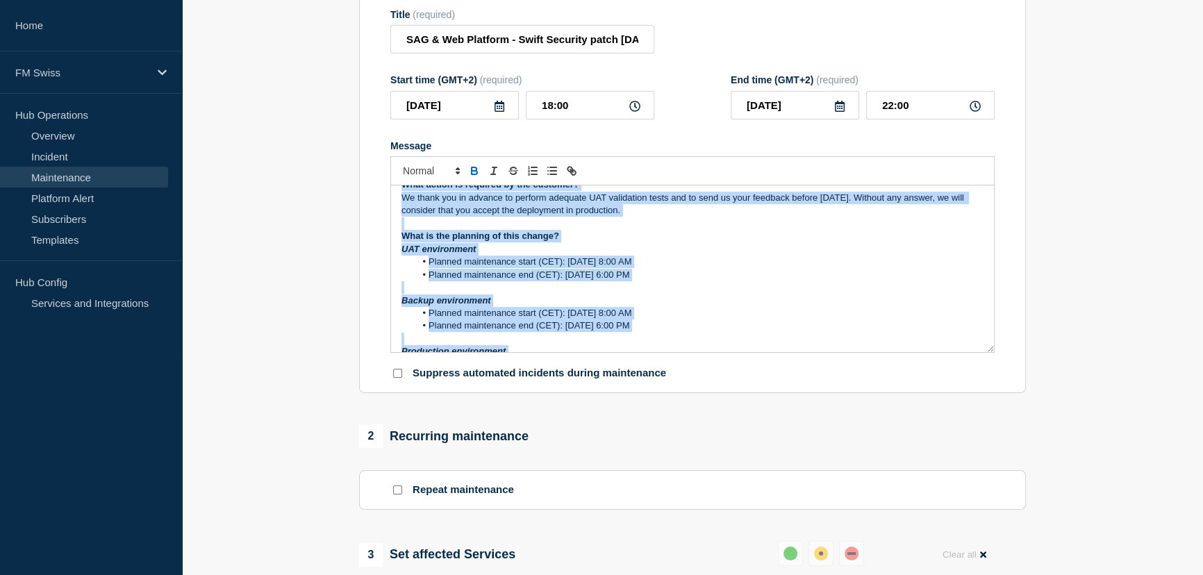
scroll to position [451, 0]
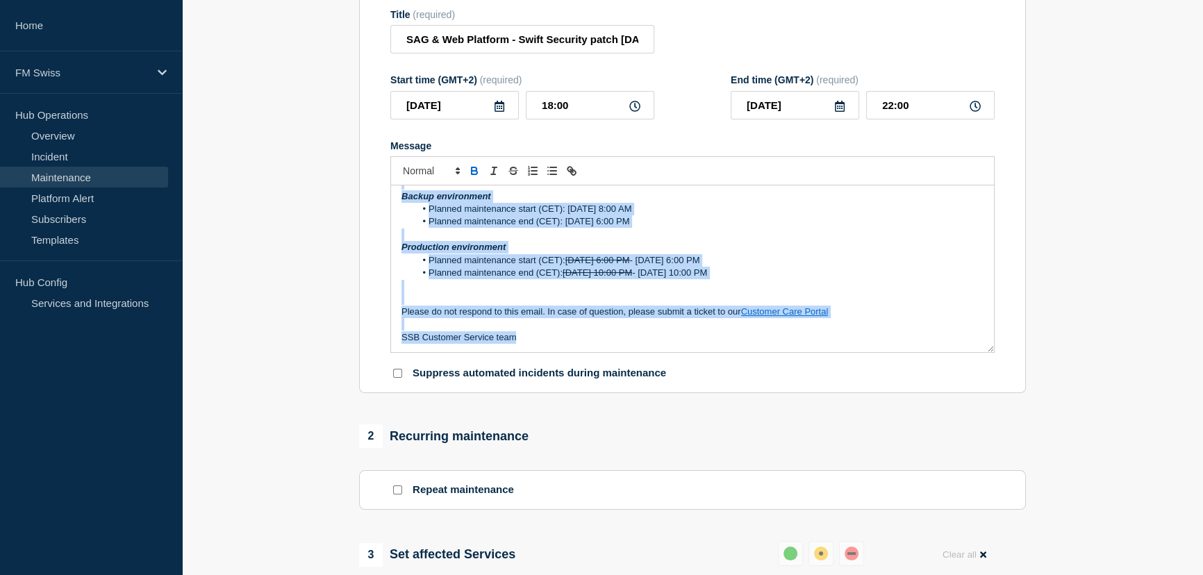
drag, startPoint x: 398, startPoint y: 271, endPoint x: 593, endPoint y: 343, distance: 208.1
click at [593, 343] on div "###############################################################################…" at bounding box center [692, 268] width 603 height 167
copy div "Maintenance Notification Please note that Bottomline has planned following upgr…"
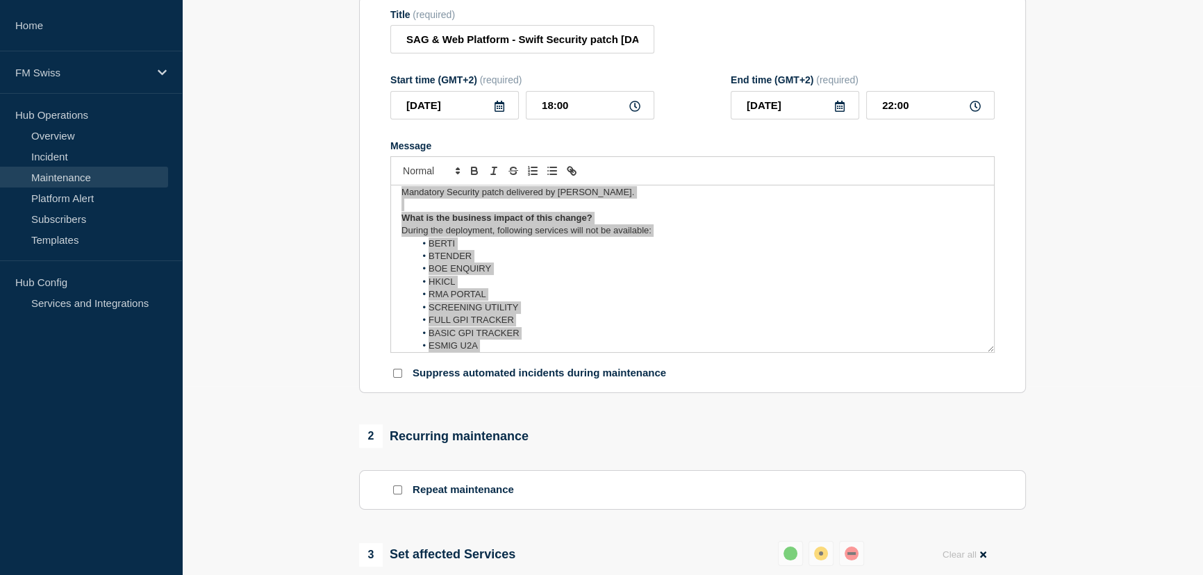
scroll to position [199, 0]
